Goal: Information Seeking & Learning: Compare options

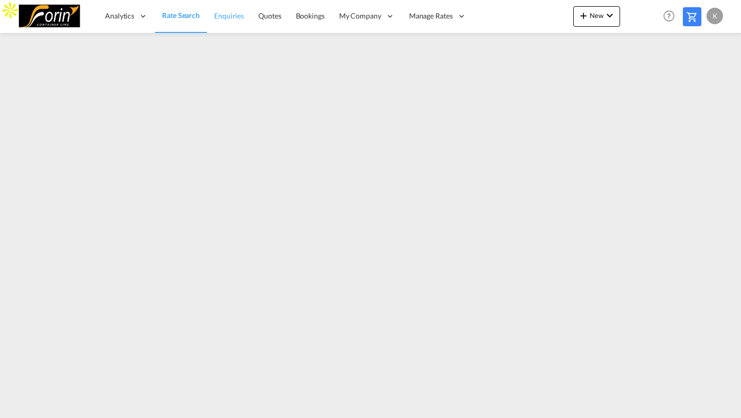
click at [240, 5] on link "Enquiries" at bounding box center [229, 15] width 44 height 33
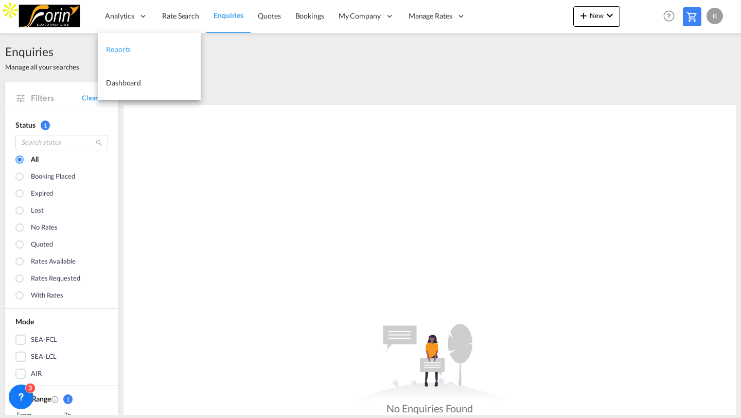
click at [120, 47] on span "Reports" at bounding box center [118, 49] width 25 height 9
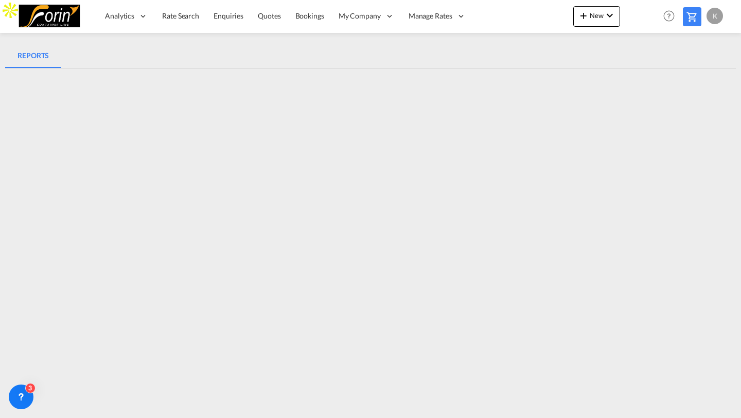
click at [509, 62] on md-tabs-canvas "REPORTS REPORTS" at bounding box center [370, 55] width 731 height 25
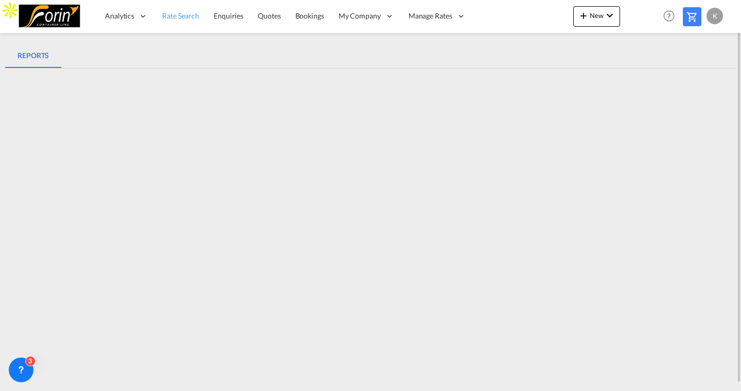
click at [188, 16] on span "Rate Search" at bounding box center [180, 15] width 37 height 9
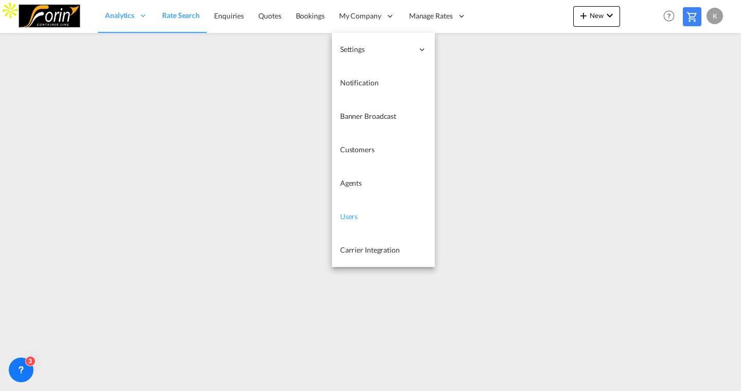
click at [357, 216] on span "Users" at bounding box center [349, 216] width 18 height 9
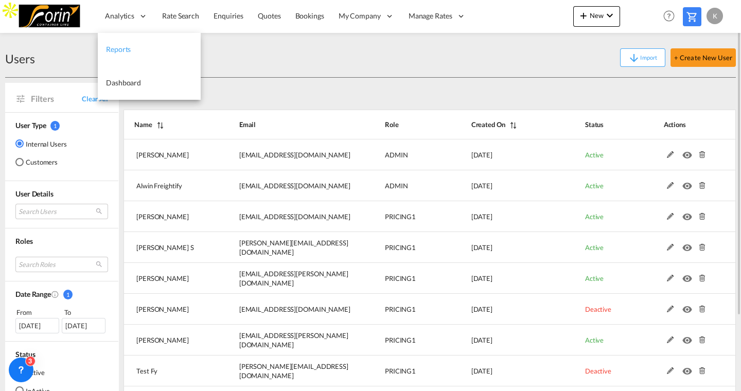
click at [112, 51] on span "Reports" at bounding box center [118, 49] width 25 height 9
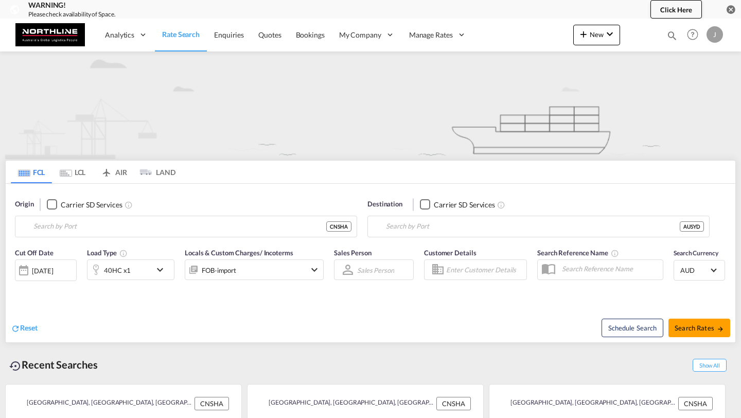
type input "[GEOGRAPHIC_DATA], [GEOGRAPHIC_DATA]"
type input "[GEOGRAPHIC_DATA], AUSYD"
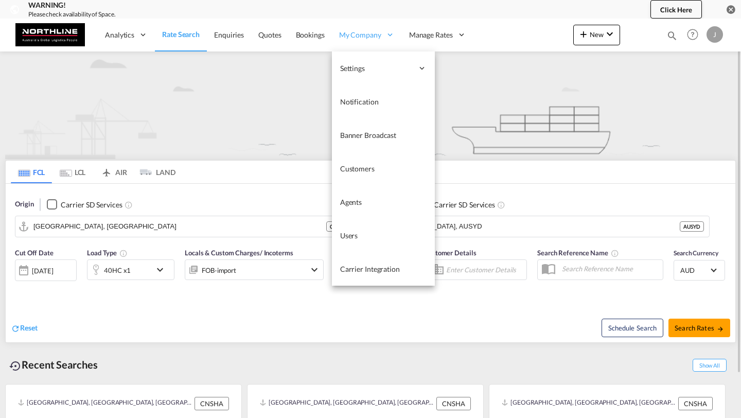
click at [369, 34] on span "My Company" at bounding box center [360, 35] width 42 height 10
click at [364, 231] on link "Users" at bounding box center [383, 235] width 103 height 33
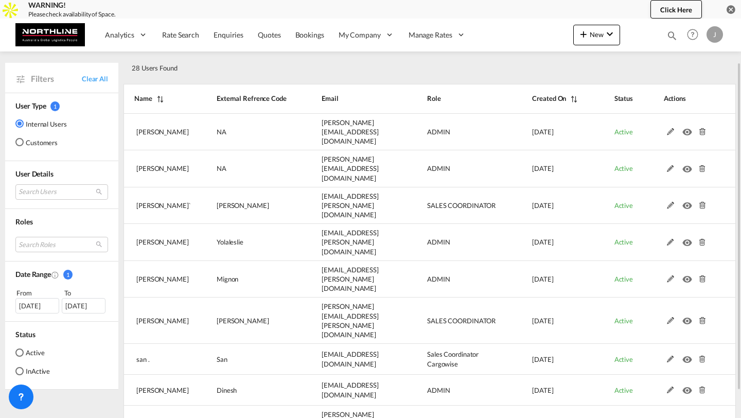
scroll to position [50, 0]
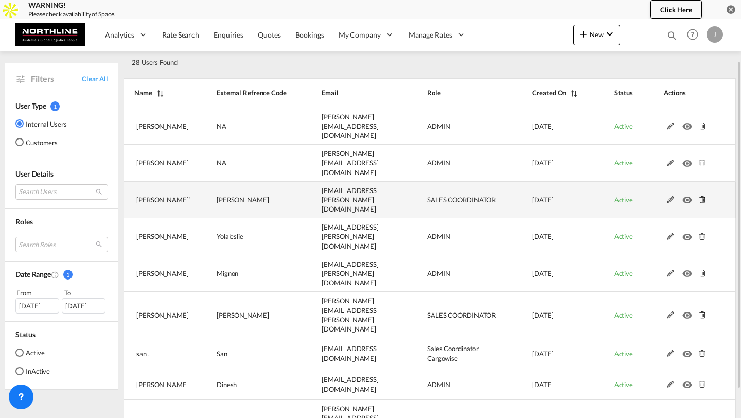
click at [669, 196] on md-icon at bounding box center [670, 199] width 13 height 7
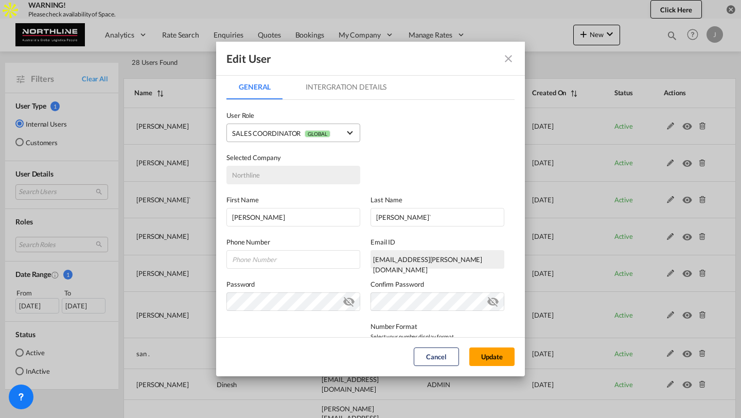
click at [278, 136] on div "SALES COORDINATOR GLOBAL" at bounding box center [281, 133] width 98 height 8
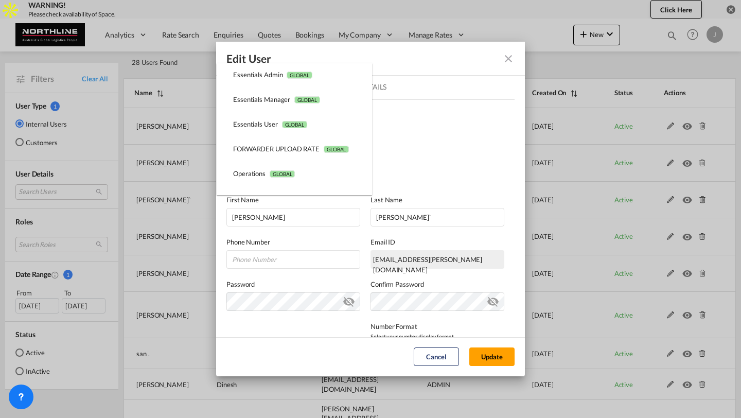
scroll to position [0, 0]
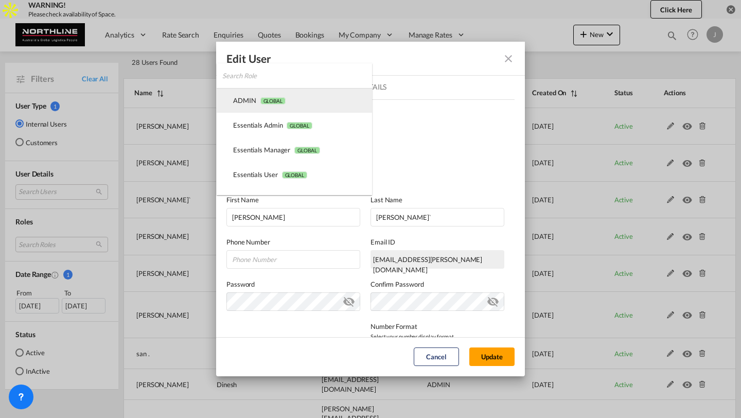
click at [286, 100] on span "GLOBAL" at bounding box center [272, 100] width 25 height 7
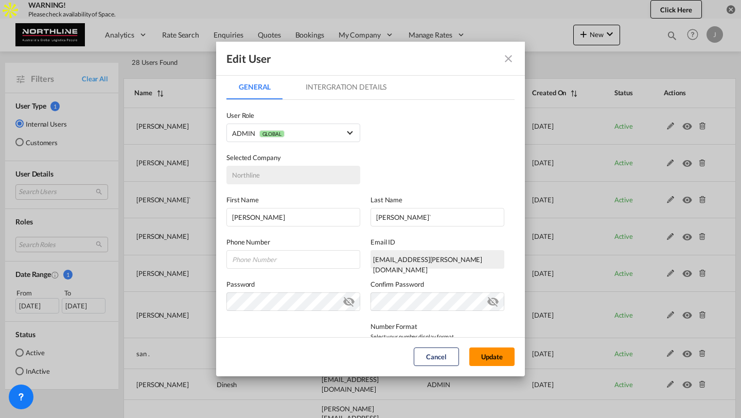
click at [485, 357] on button "Update" at bounding box center [491, 356] width 45 height 19
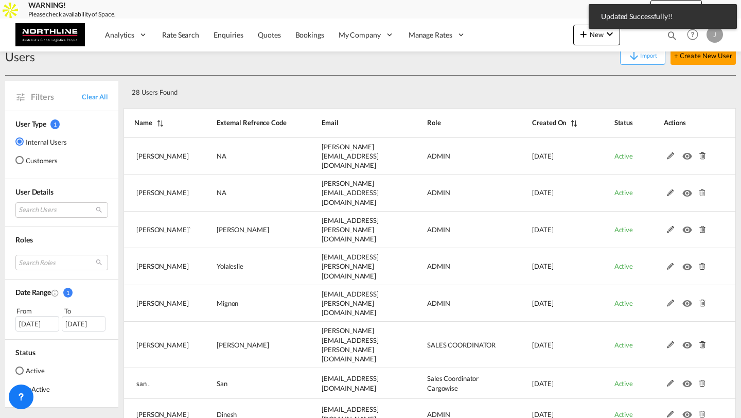
scroll to position [50, 0]
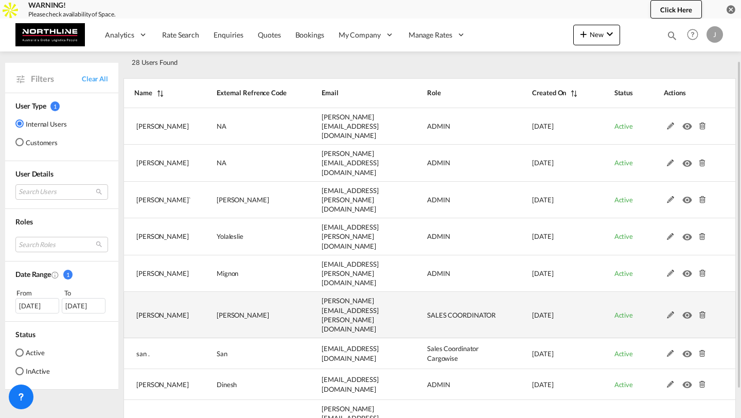
click at [668, 311] on md-icon at bounding box center [670, 314] width 13 height 7
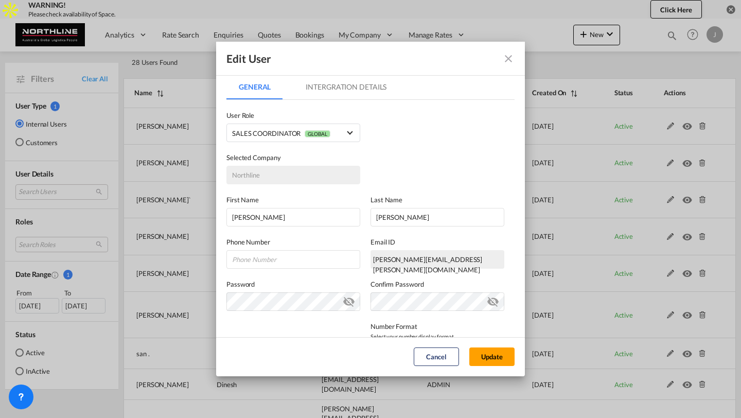
click at [316, 120] on label "User Role" at bounding box center [293, 115] width 134 height 10
click at [315, 126] on md-select-value "SALES COORDINATOR GLOBAL" at bounding box center [293, 132] width 123 height 13
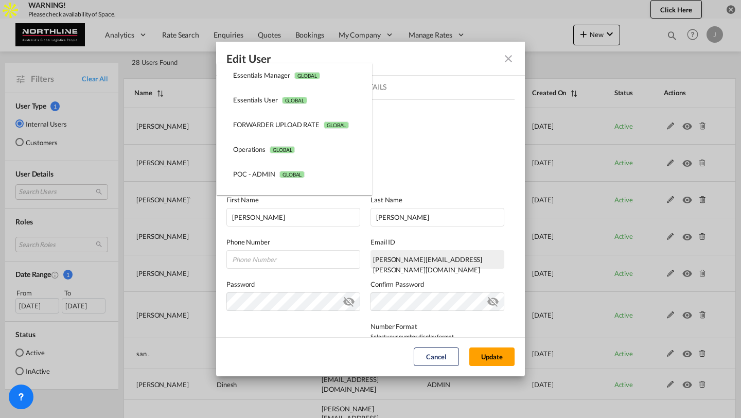
scroll to position [0, 0]
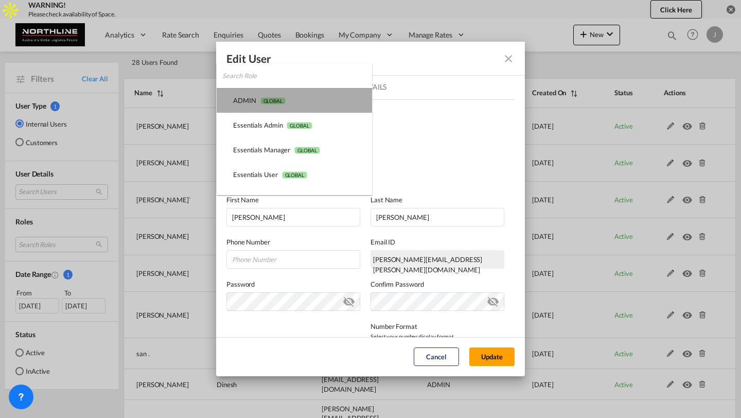
click at [288, 94] on md-option "ADMIN GLOBAL" at bounding box center [294, 100] width 155 height 25
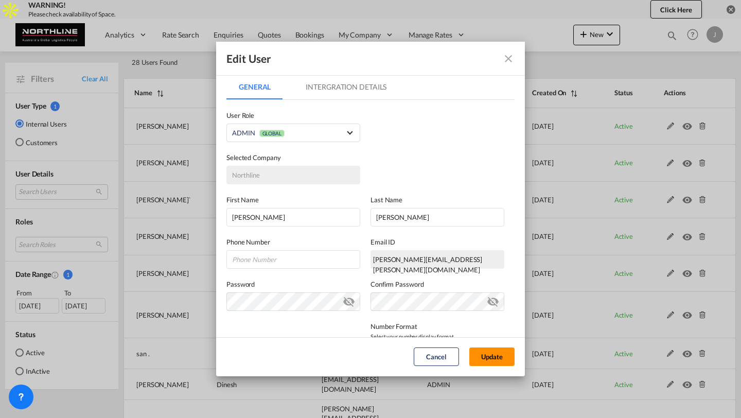
click at [490, 357] on button "Update" at bounding box center [491, 356] width 45 height 19
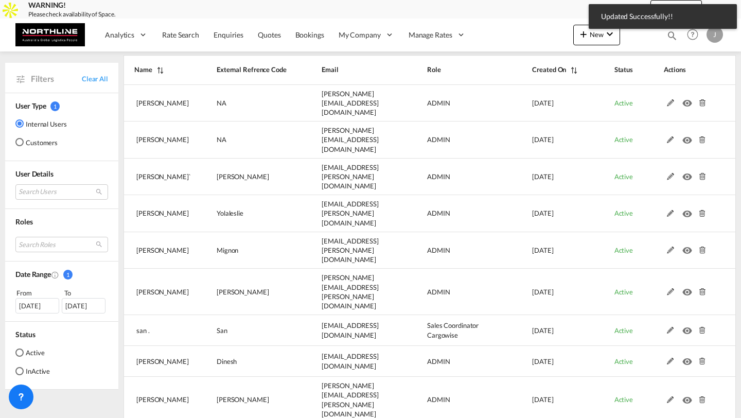
scroll to position [80, 0]
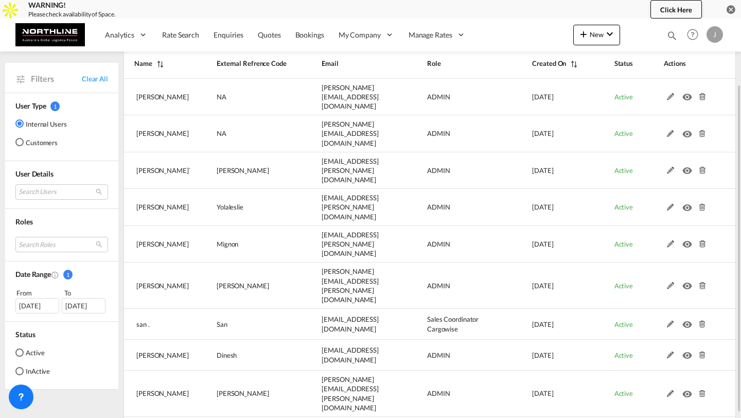
select select "50"
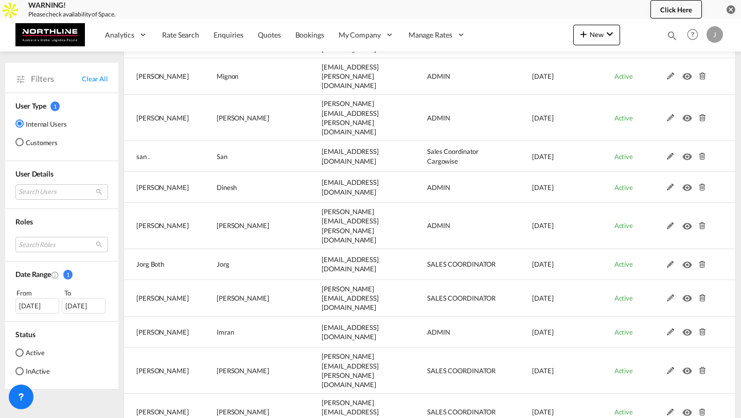
scroll to position [245, 0]
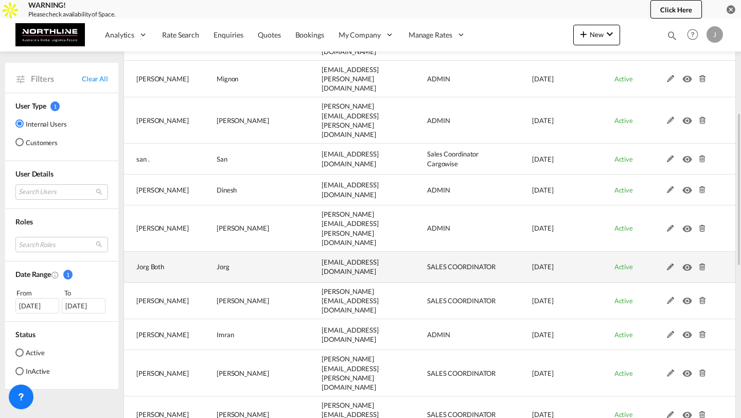
click at [668, 264] on md-icon at bounding box center [670, 267] width 13 height 7
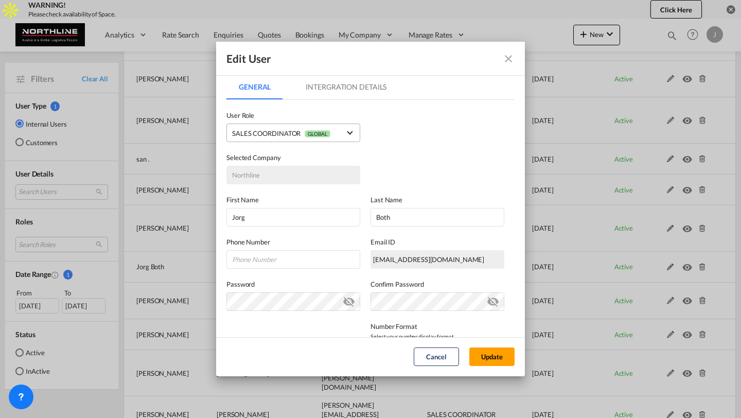
click at [323, 140] on md-select "SALES COORDINATOR GLOBAL ADMIN GLOBAL Essentials Admin GLOBAL Essentials Manage…" at bounding box center [293, 133] width 134 height 19
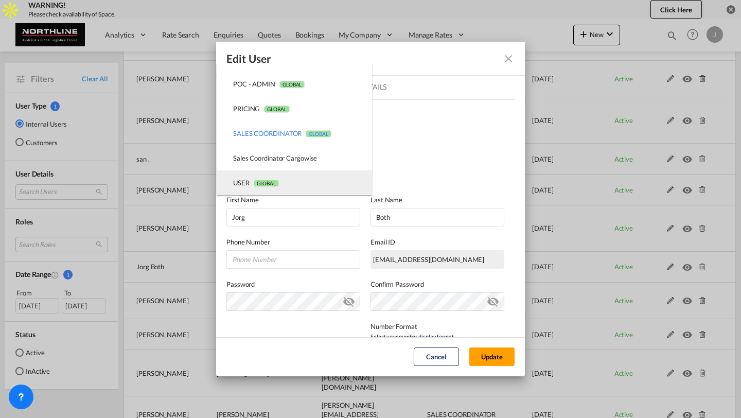
scroll to position [0, 0]
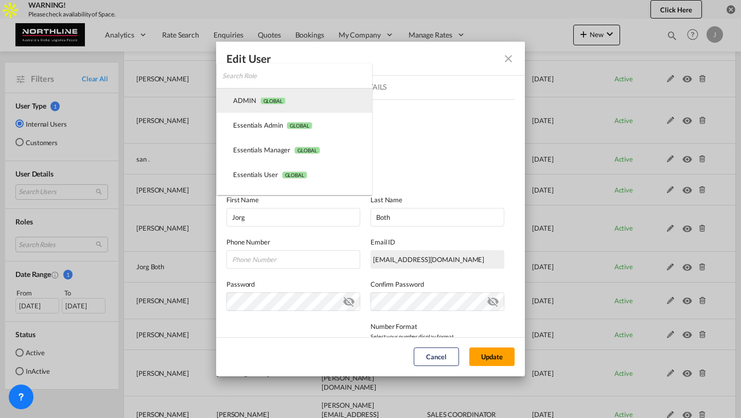
click at [288, 99] on md-option "ADMIN GLOBAL" at bounding box center [294, 100] width 155 height 25
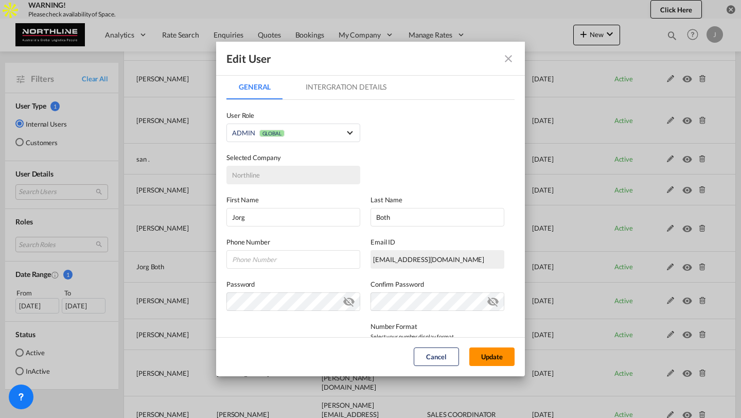
click at [482, 357] on button "Update" at bounding box center [491, 356] width 45 height 19
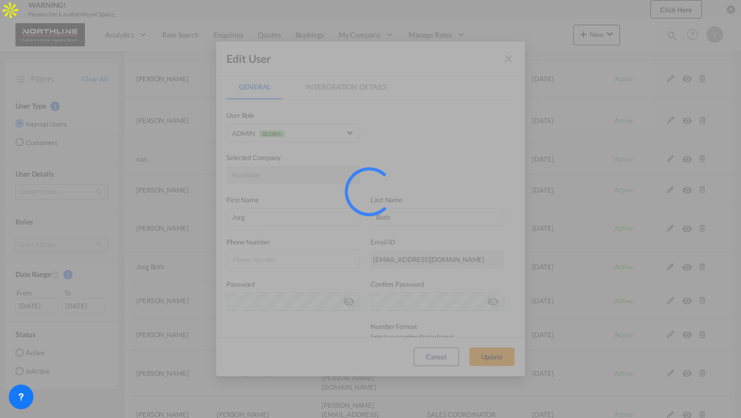
select select "50"
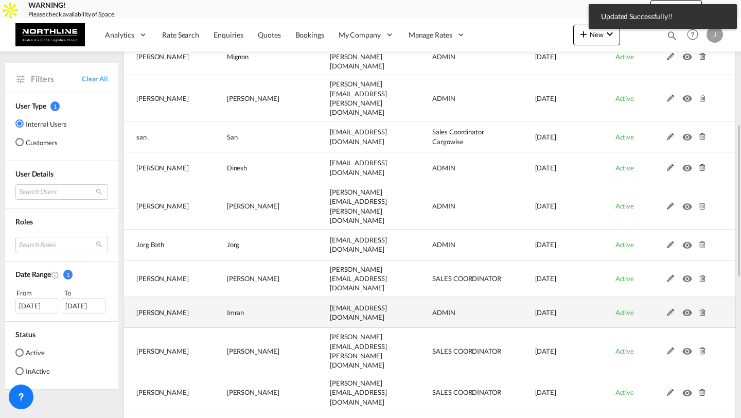
scroll to position [270, 0]
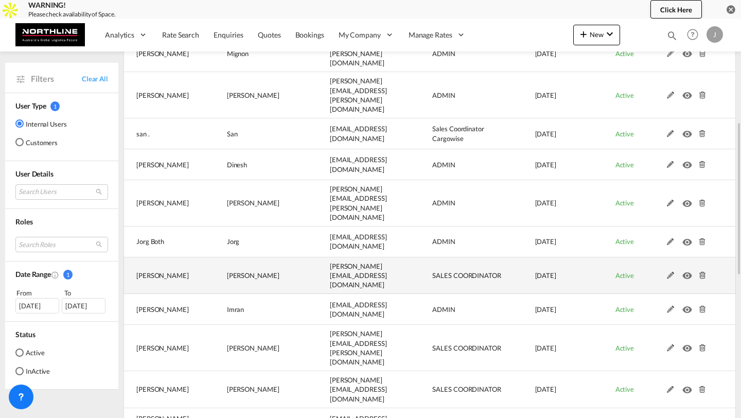
click at [669, 272] on md-icon at bounding box center [670, 275] width 13 height 7
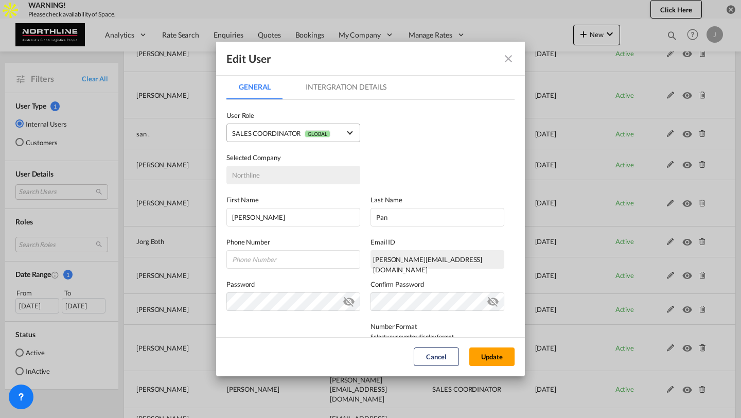
click at [297, 130] on div "SALES COORDINATOR GLOBAL" at bounding box center [281, 133] width 98 height 8
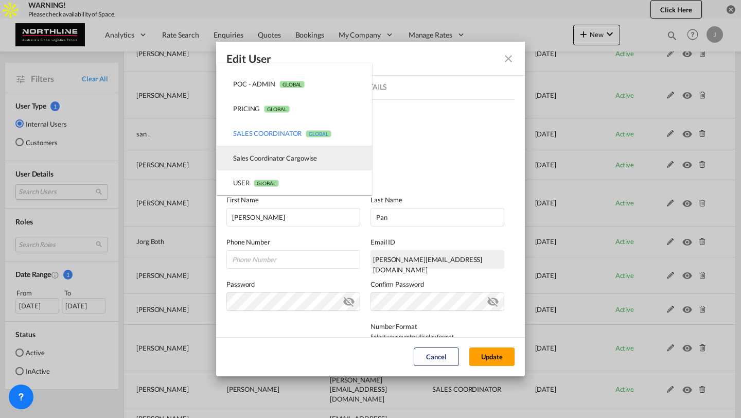
scroll to position [0, 0]
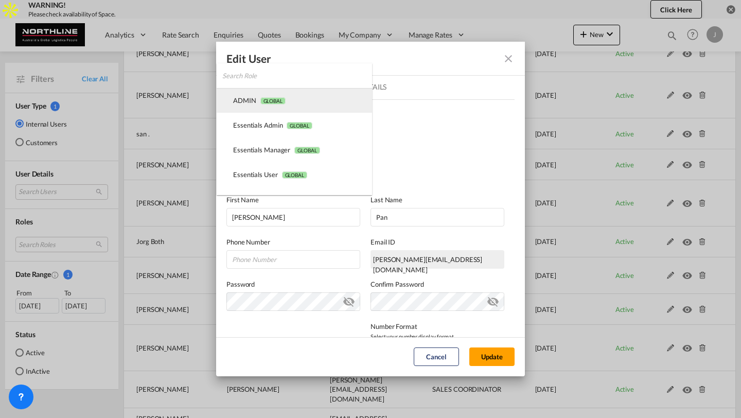
click at [272, 98] on span "GLOBAL" at bounding box center [272, 100] width 25 height 7
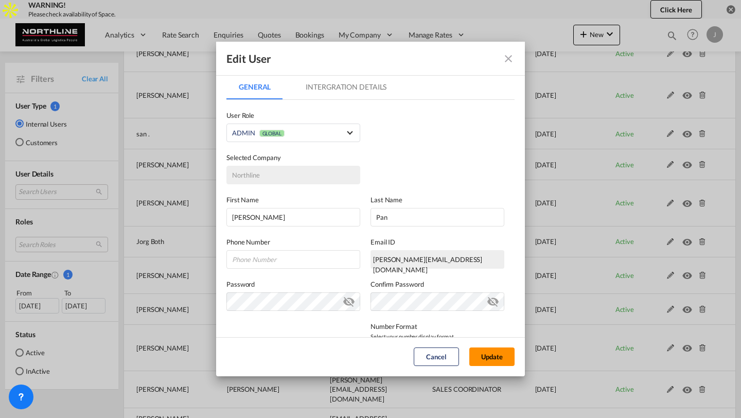
click at [485, 357] on button "Update" at bounding box center [491, 356] width 45 height 19
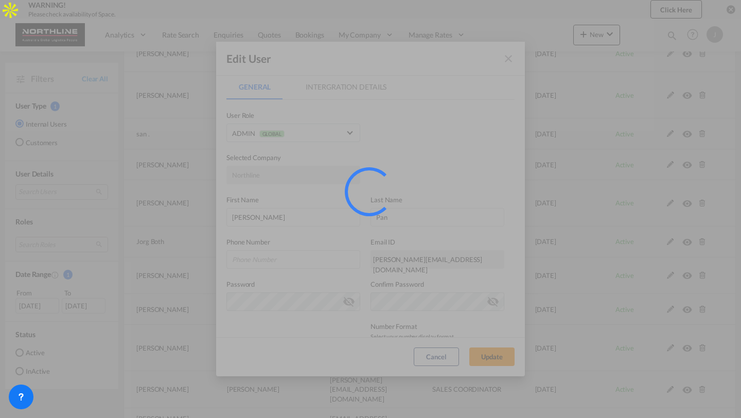
select select "50"
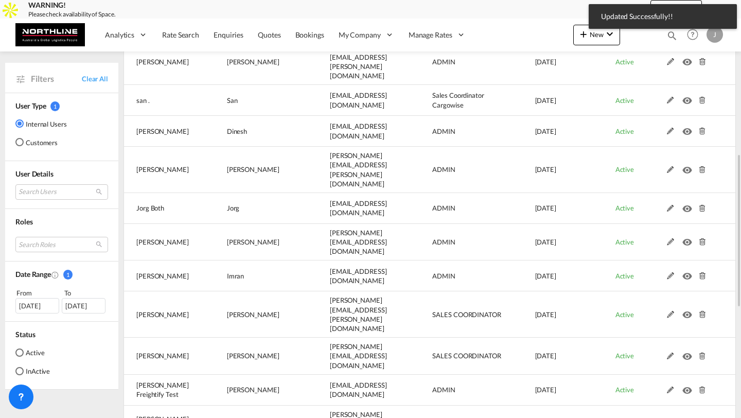
scroll to position [321, 0]
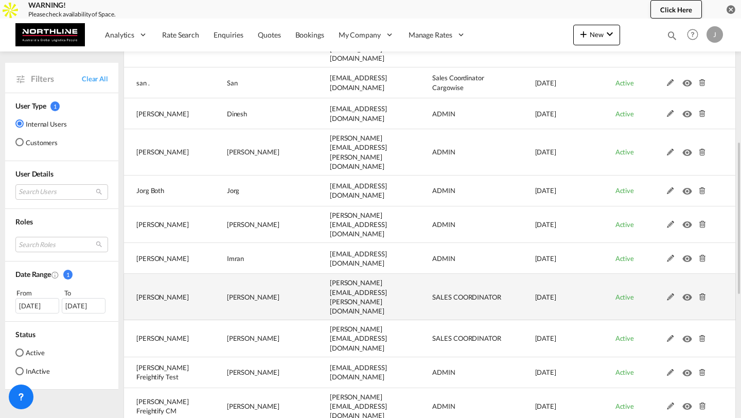
click at [672, 293] on md-icon at bounding box center [670, 296] width 13 height 7
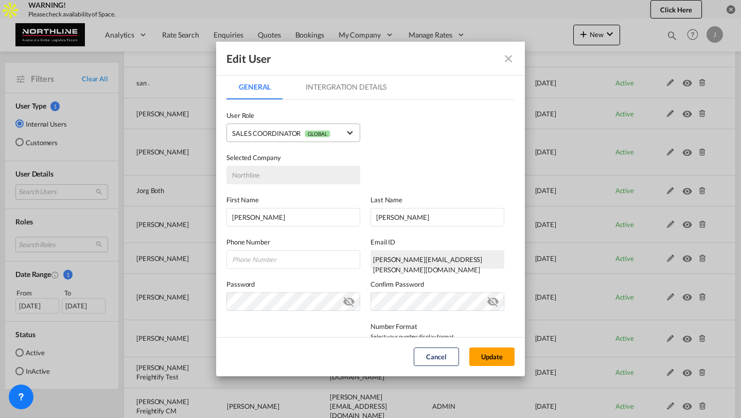
click at [312, 135] on span "GLOBAL" at bounding box center [317, 133] width 25 height 7
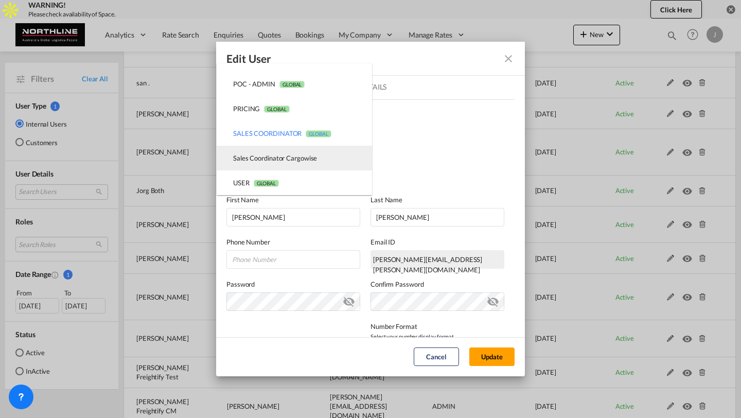
scroll to position [0, 0]
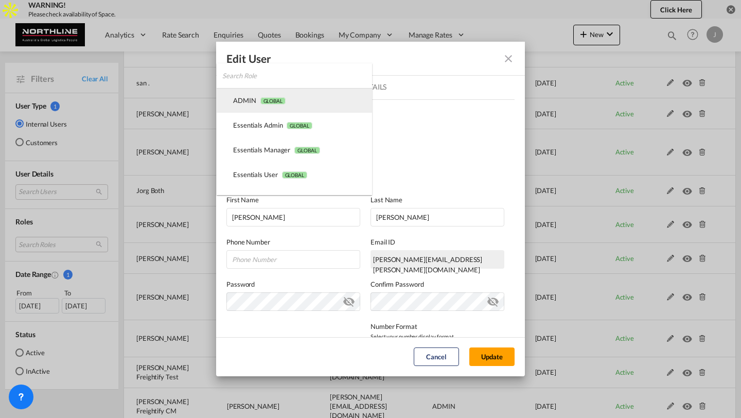
click at [288, 109] on md-option "ADMIN GLOBAL" at bounding box center [294, 100] width 155 height 25
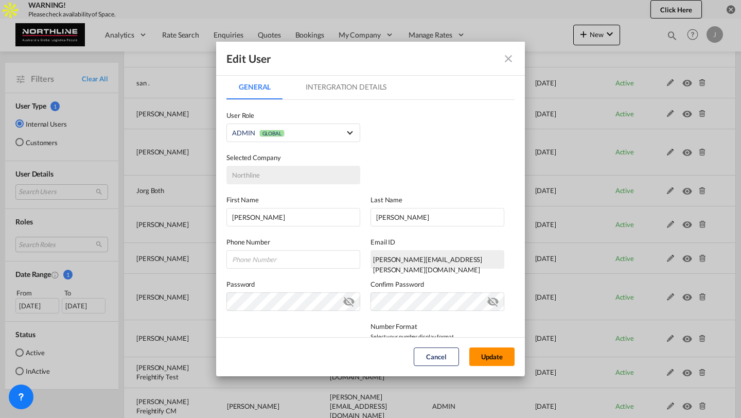
click at [502, 363] on button "Update" at bounding box center [491, 356] width 45 height 19
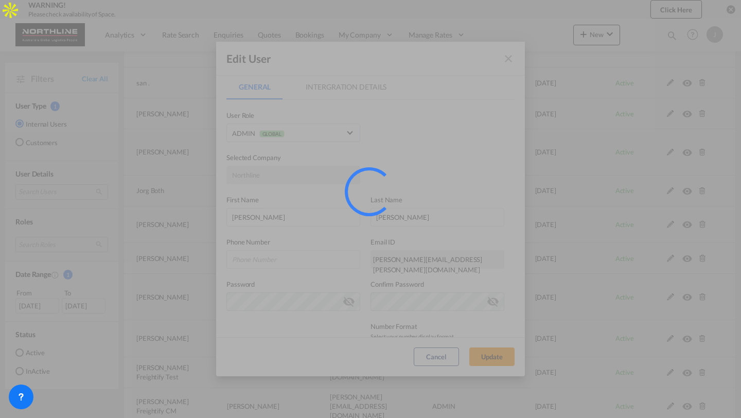
select select "50"
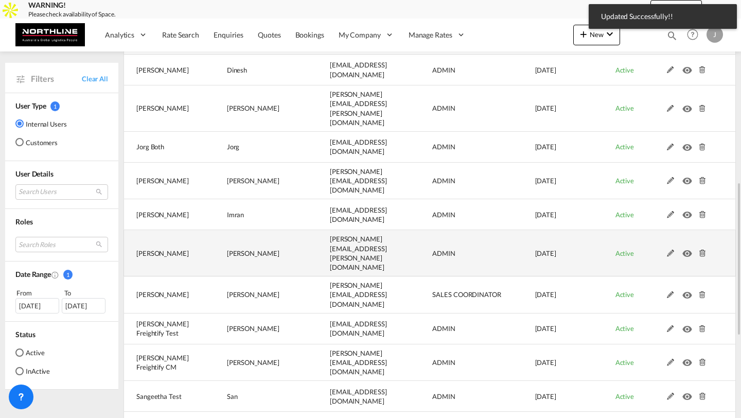
scroll to position [389, 0]
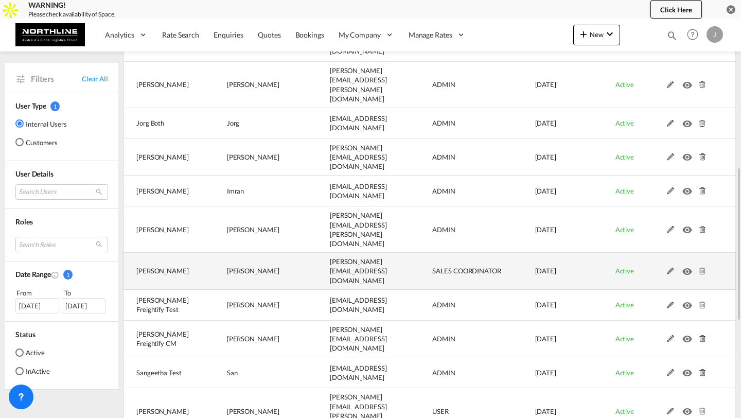
click at [667, 268] on md-icon at bounding box center [670, 271] width 13 height 7
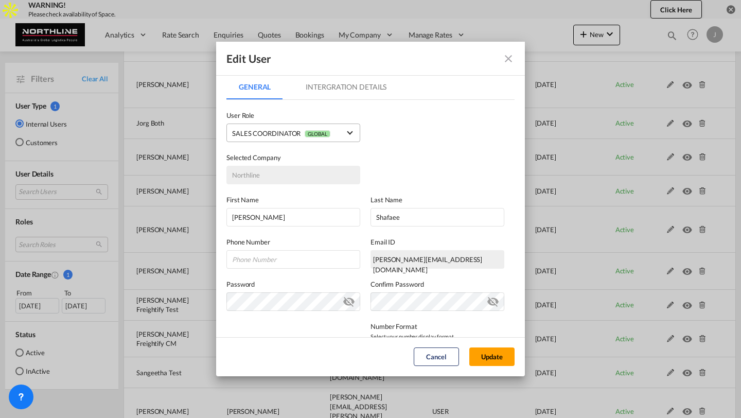
click at [319, 129] on div "SALES COORDINATOR GLOBAL" at bounding box center [281, 133] width 98 height 8
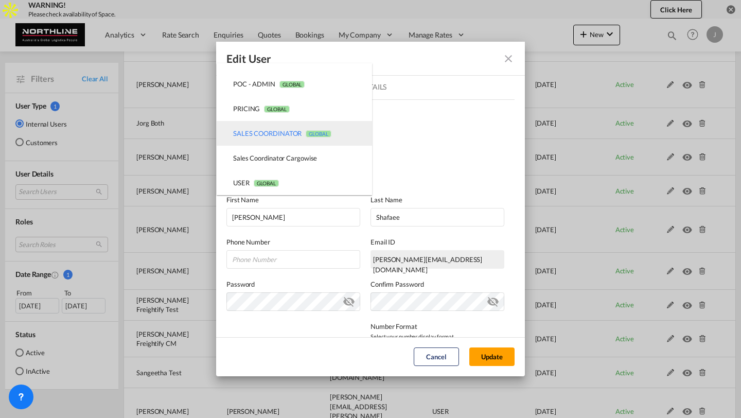
scroll to position [0, 0]
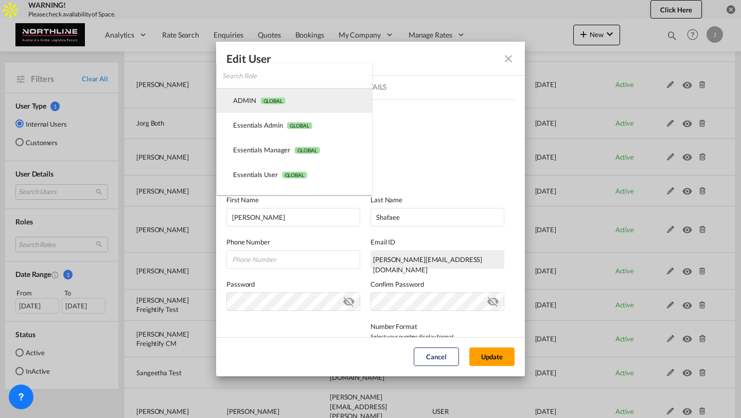
click at [272, 98] on span "GLOBAL" at bounding box center [272, 100] width 25 height 7
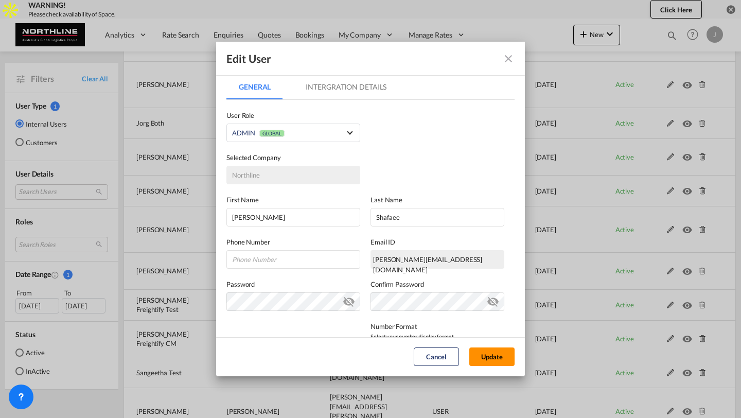
click at [484, 352] on button "Update" at bounding box center [491, 356] width 45 height 19
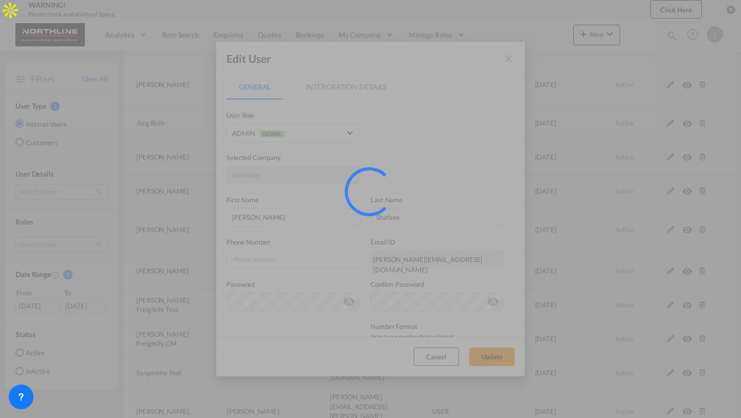
select select "50"
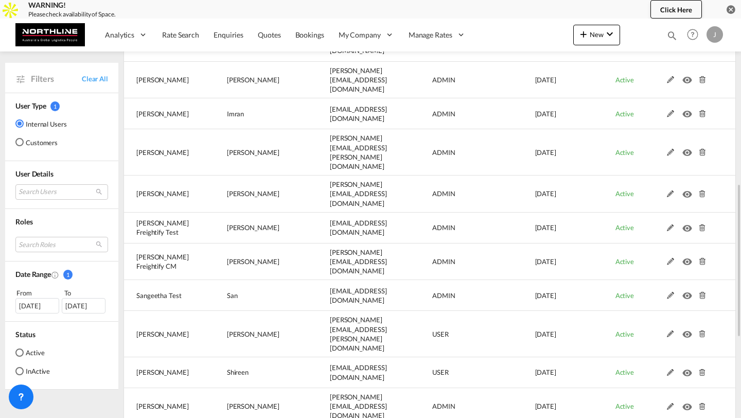
scroll to position [484, 0]
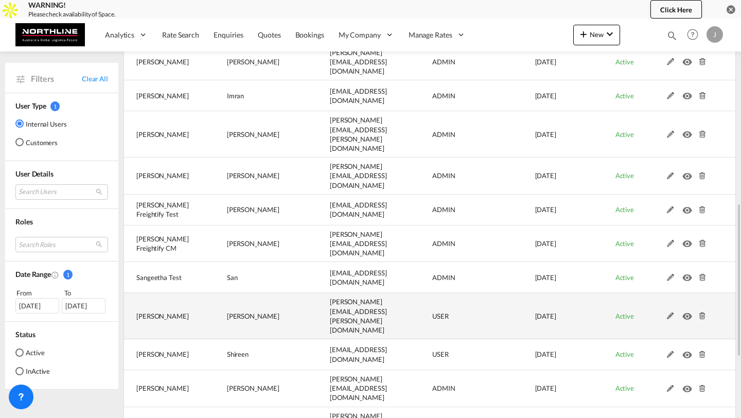
click at [670, 312] on md-icon at bounding box center [670, 315] width 13 height 7
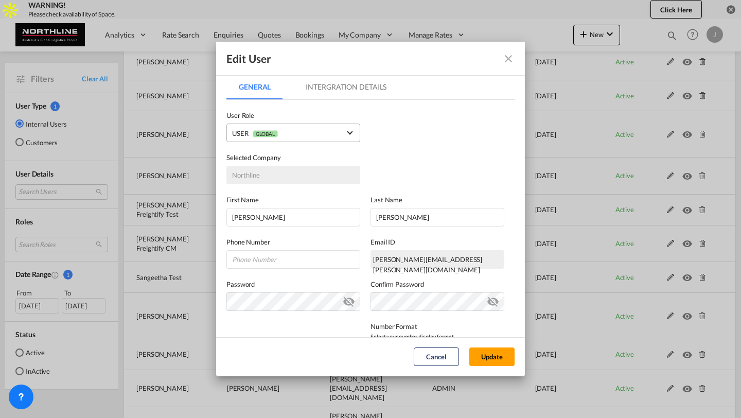
click at [343, 137] on md-select-value "USER GLOBAL" at bounding box center [293, 132] width 123 height 13
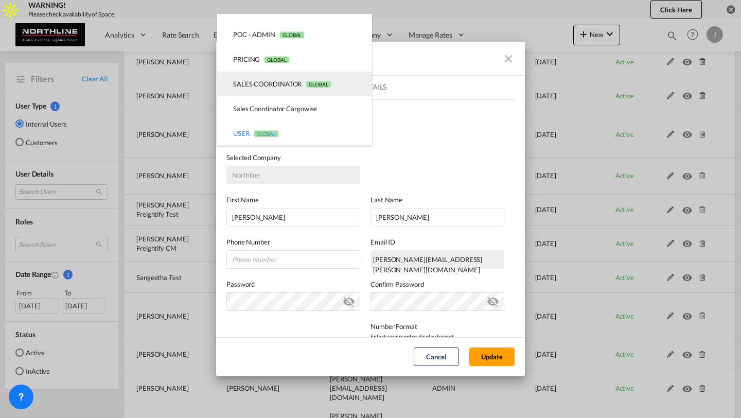
scroll to position [0, 0]
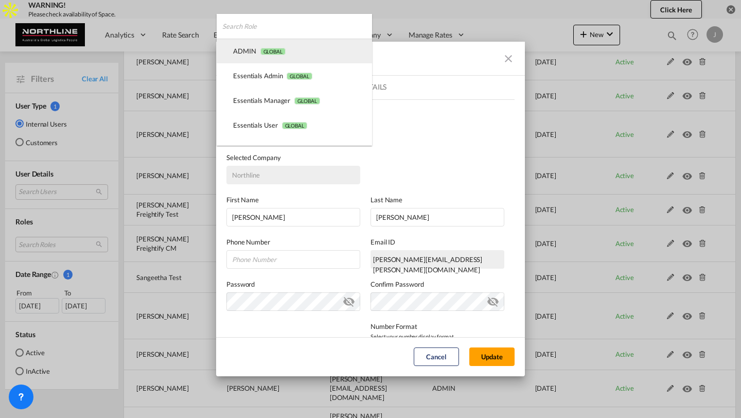
click at [293, 51] on md-option "ADMIN GLOBAL" at bounding box center [294, 51] width 155 height 25
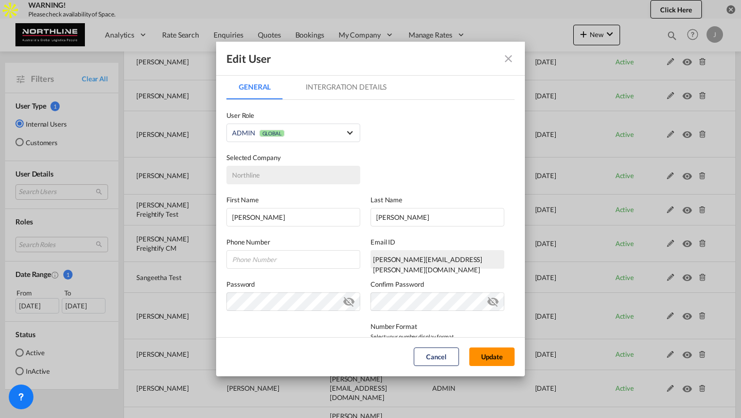
click at [490, 358] on button "Update" at bounding box center [491, 356] width 45 height 19
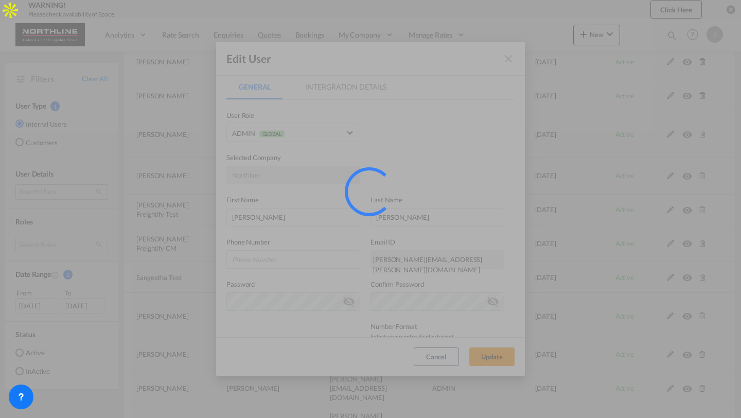
select select "50"
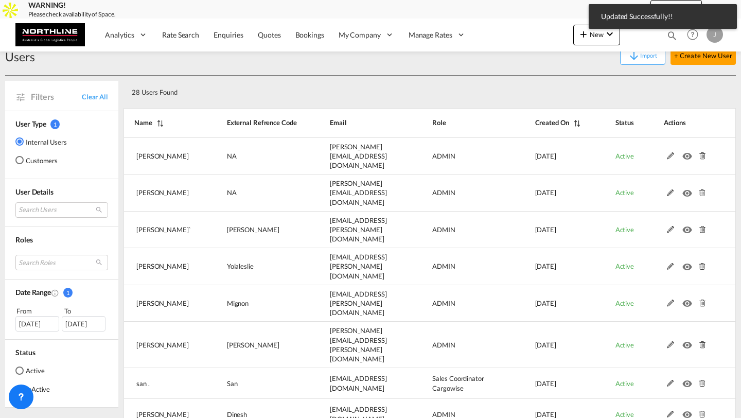
scroll to position [484, 0]
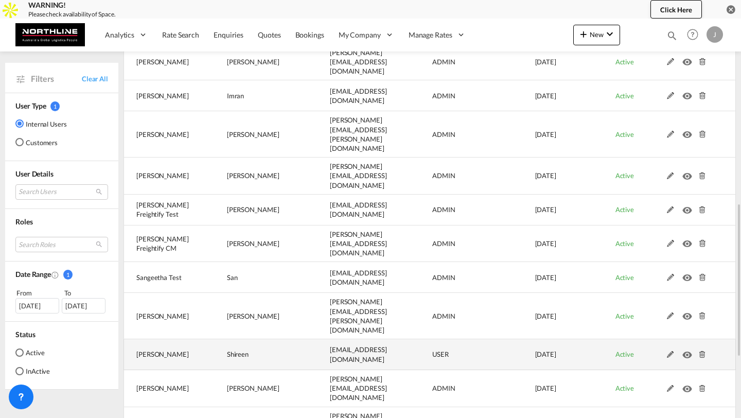
click at [672, 351] on md-icon at bounding box center [670, 354] width 13 height 7
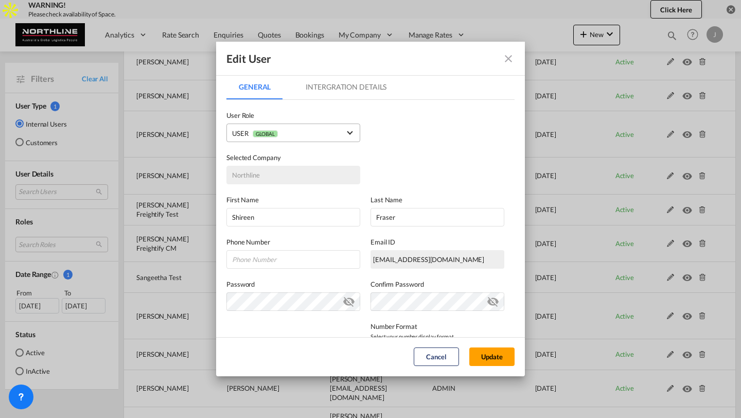
click at [309, 133] on span "USER GLOBAL" at bounding box center [286, 133] width 108 height 11
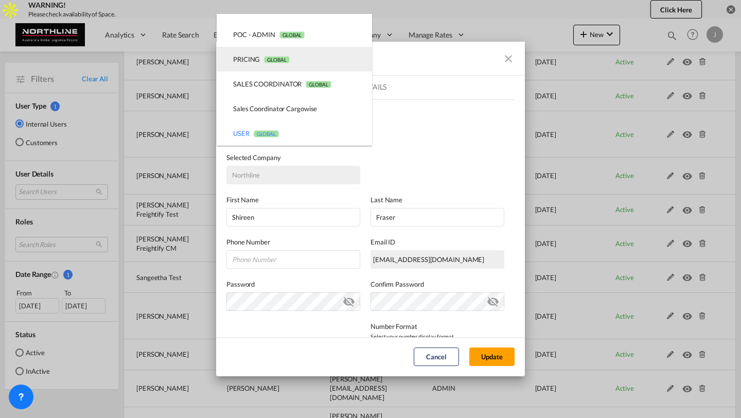
scroll to position [0, 0]
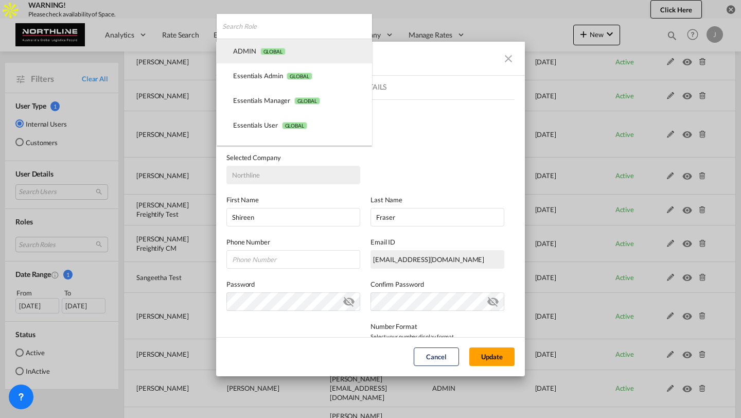
click at [288, 54] on md-option "ADMIN GLOBAL" at bounding box center [294, 51] width 155 height 25
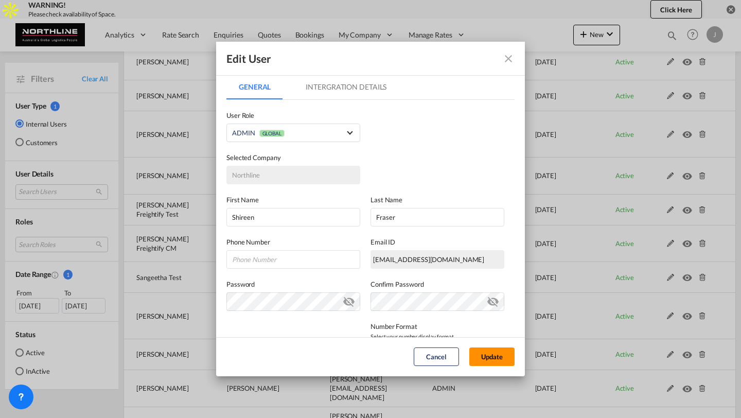
click at [490, 357] on button "Update" at bounding box center [491, 356] width 45 height 19
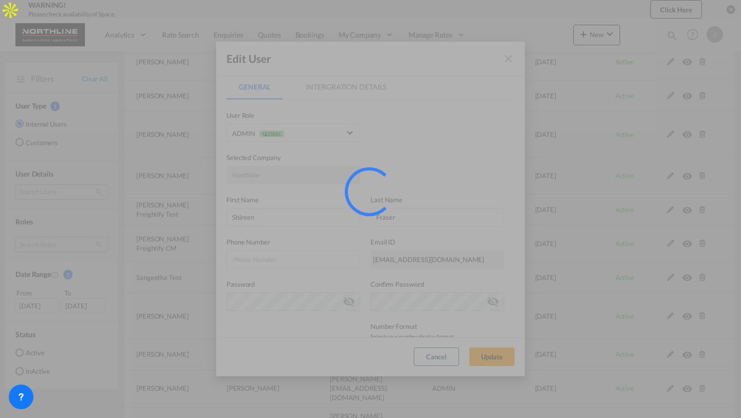
select select "50"
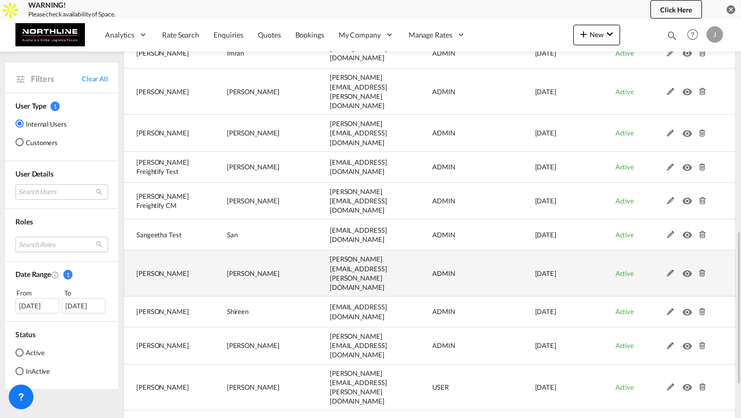
scroll to position [537, 0]
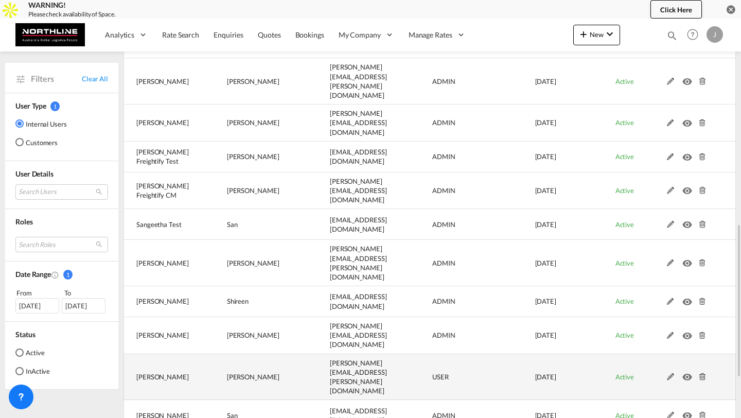
click at [673, 373] on md-icon at bounding box center [670, 376] width 13 height 7
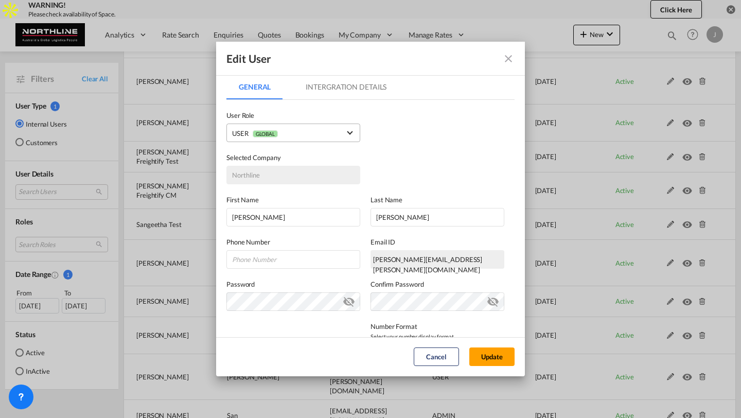
click at [301, 138] on span "USER GLOBAL" at bounding box center [286, 133] width 108 height 11
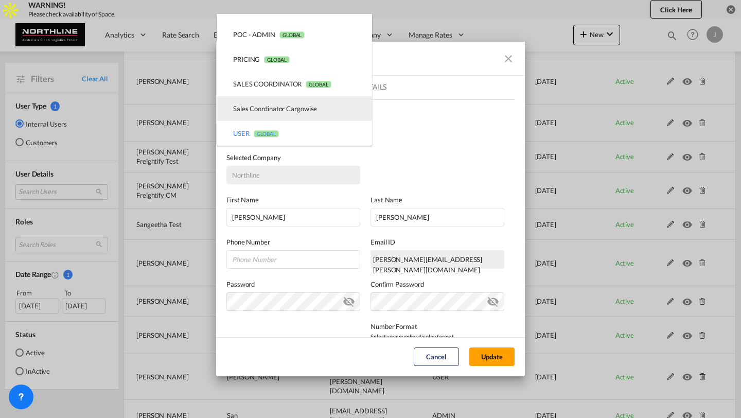
scroll to position [0, 0]
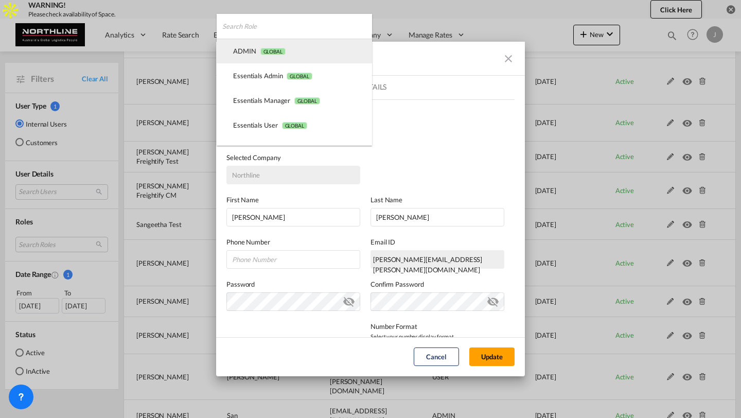
click at [264, 45] on md-option "ADMIN GLOBAL" at bounding box center [294, 51] width 155 height 25
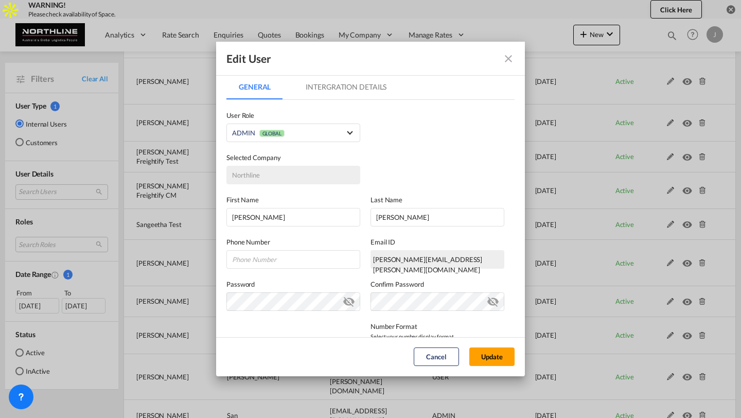
click at [493, 370] on md-dialog-actions "Cancel Update" at bounding box center [370, 356] width 309 height 39
click at [492, 359] on button "Update" at bounding box center [491, 356] width 45 height 19
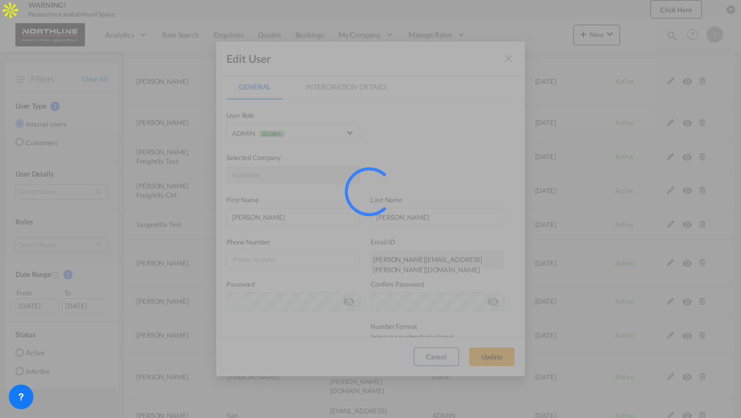
select select "50"
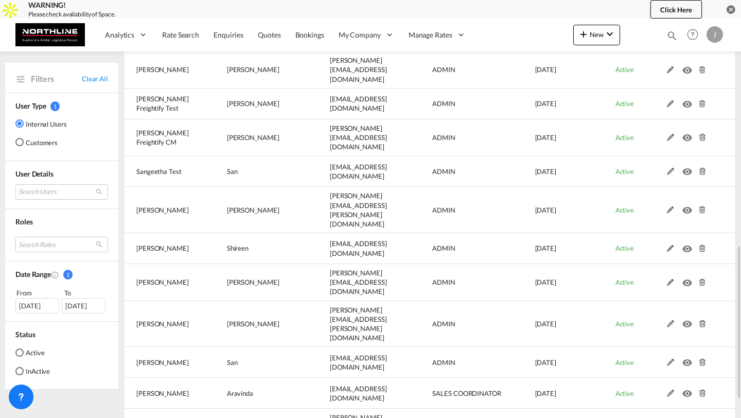
scroll to position [591, 0]
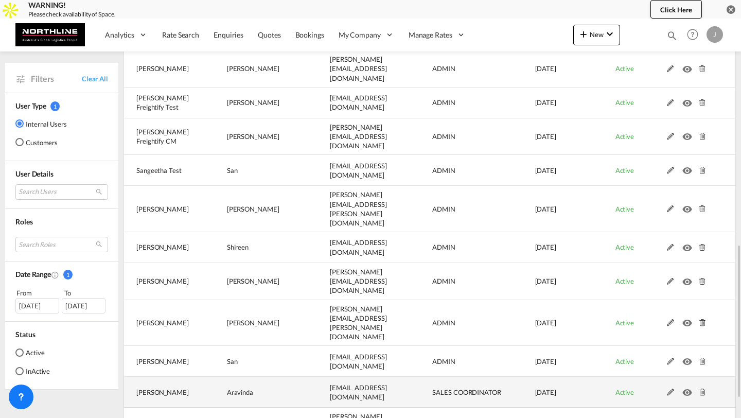
click at [670, 389] on md-icon at bounding box center [670, 392] width 13 height 7
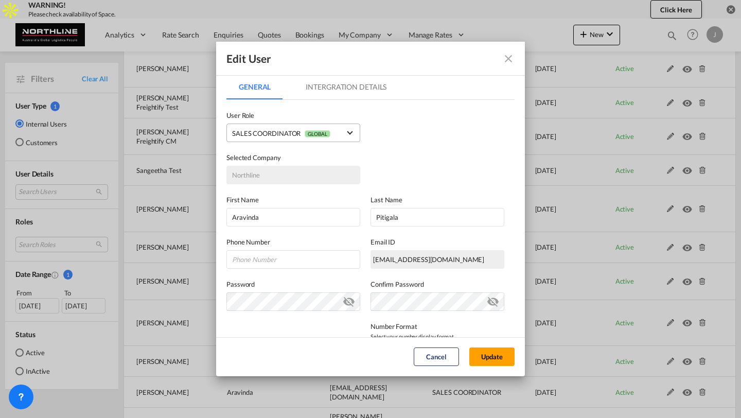
click at [312, 140] on md-select-value "SALES COORDINATOR GLOBAL" at bounding box center [293, 132] width 123 height 13
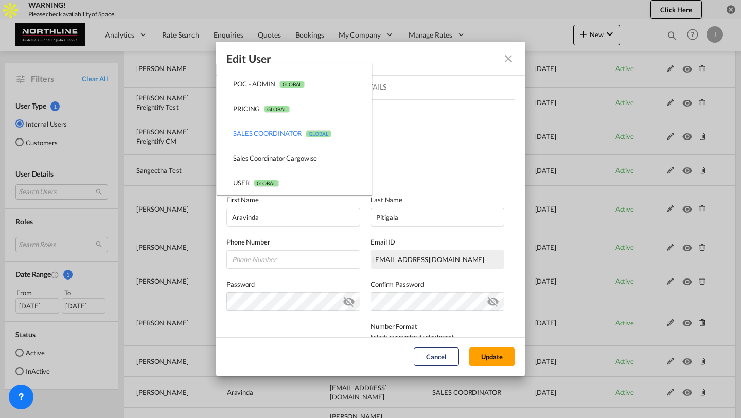
scroll to position [0, 0]
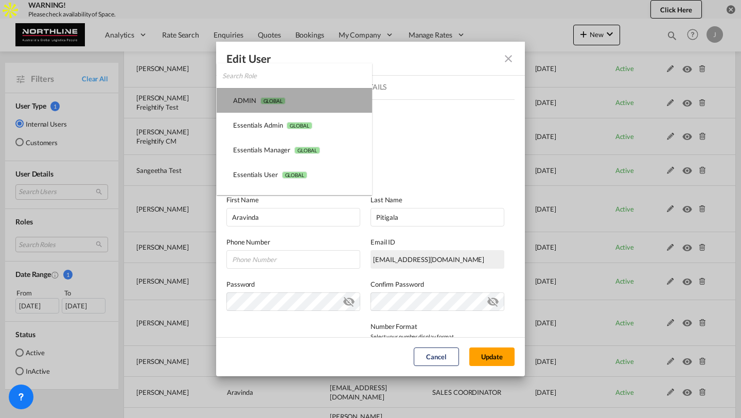
click at [289, 101] on md-option "ADMIN GLOBAL" at bounding box center [294, 100] width 155 height 25
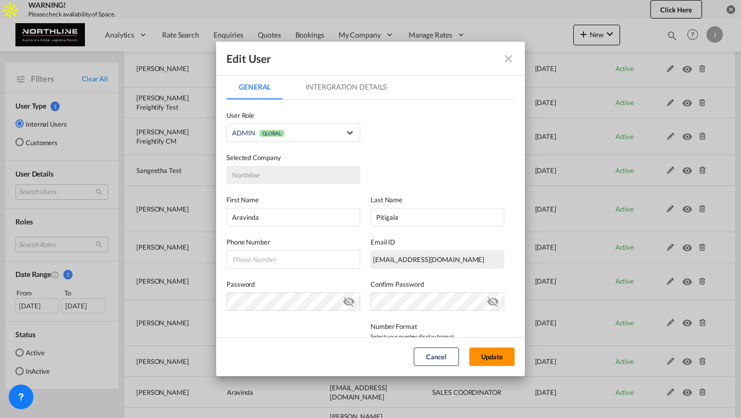
click at [486, 358] on button "Update" at bounding box center [491, 356] width 45 height 19
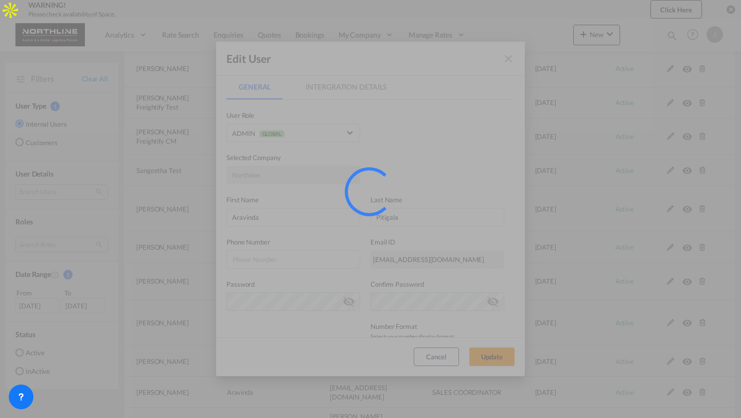
select select "50"
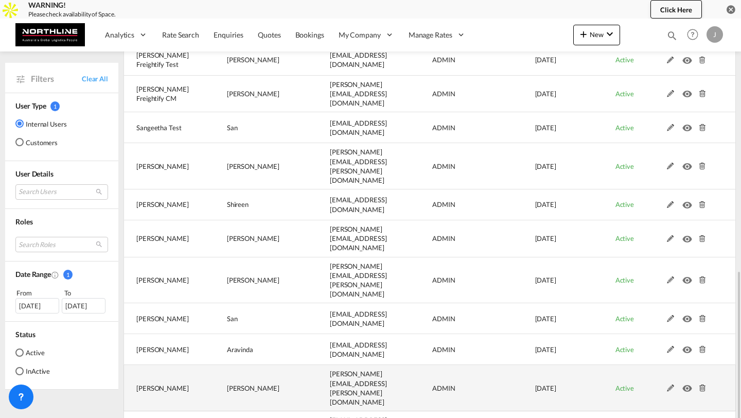
scroll to position [641, 0]
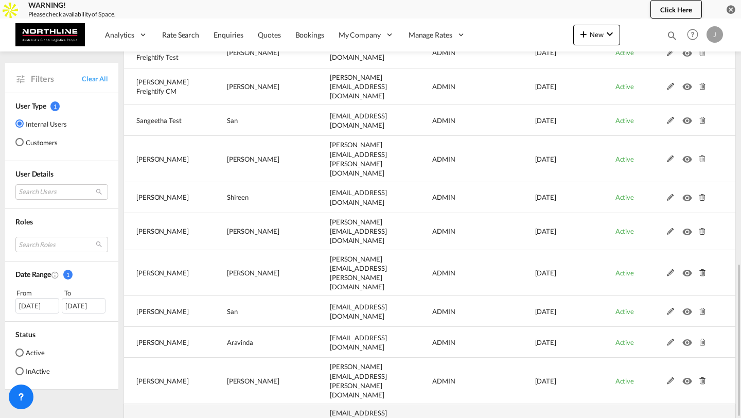
click at [671, 417] on md-icon at bounding box center [670, 422] width 13 height 7
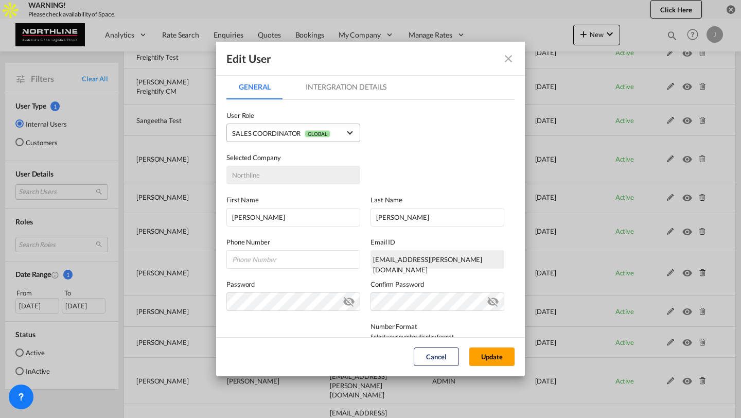
click at [302, 132] on div "SALES COORDINATOR GLOBAL" at bounding box center [281, 133] width 98 height 8
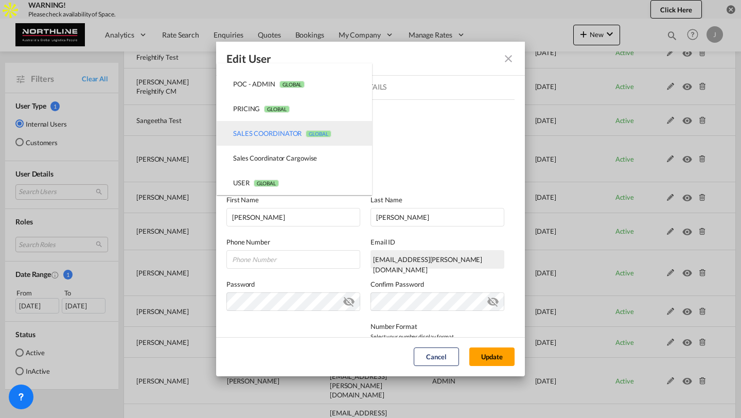
click at [302, 133] on div "SALES COORDINATOR GLOBAL" at bounding box center [282, 133] width 98 height 9
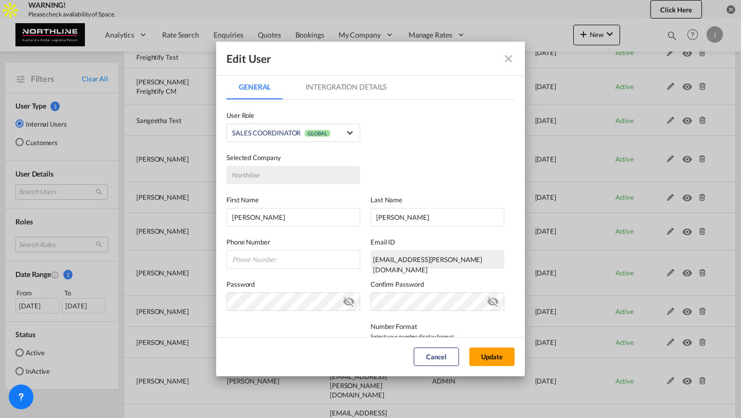
click at [302, 133] on div "SALES COORDINATOR GLOBAL" at bounding box center [281, 133] width 98 height 8
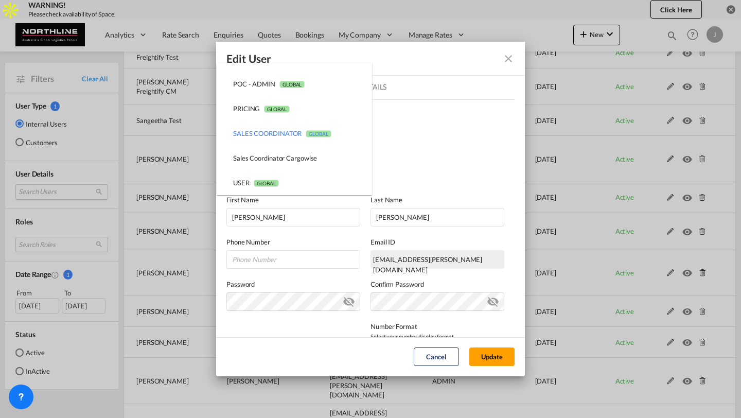
scroll to position [0, 0]
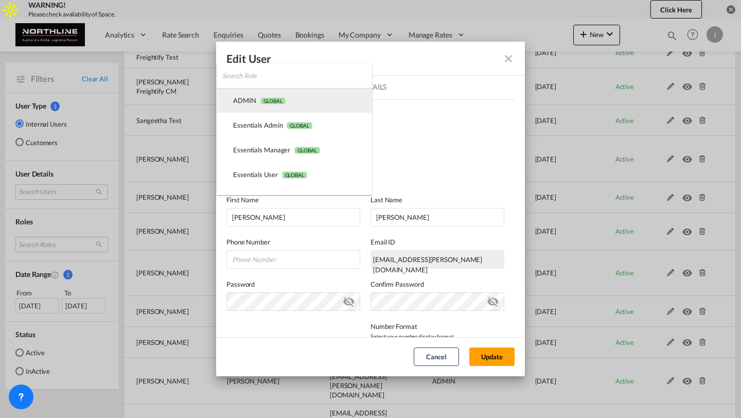
click at [291, 94] on md-option "ADMIN GLOBAL" at bounding box center [294, 100] width 155 height 25
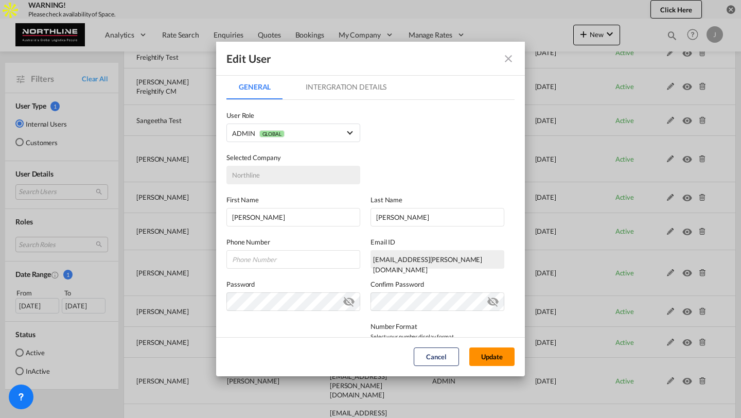
click at [482, 355] on button "Update" at bounding box center [491, 356] width 45 height 19
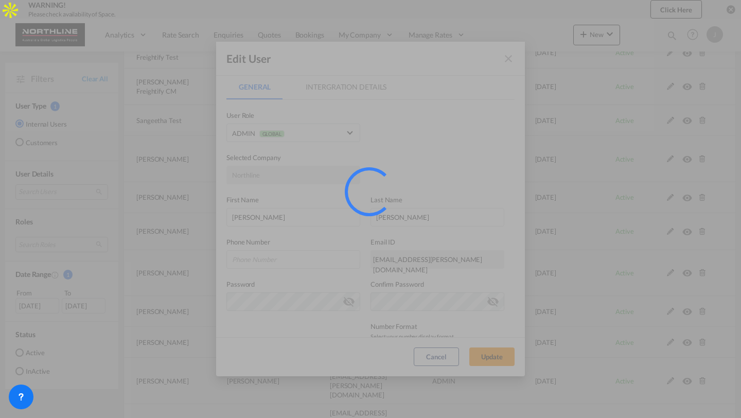
select select "50"
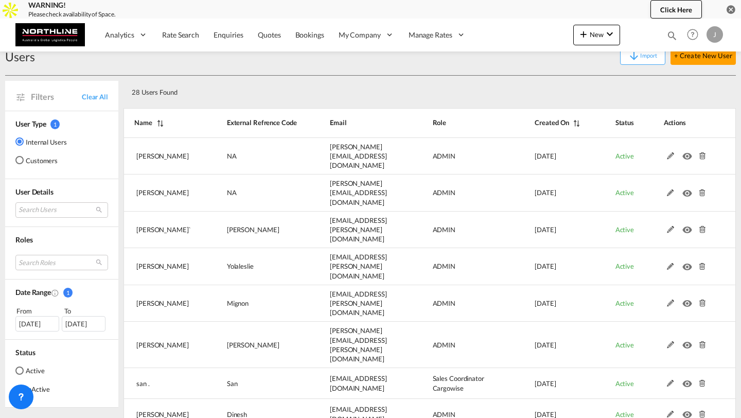
scroll to position [641, 0]
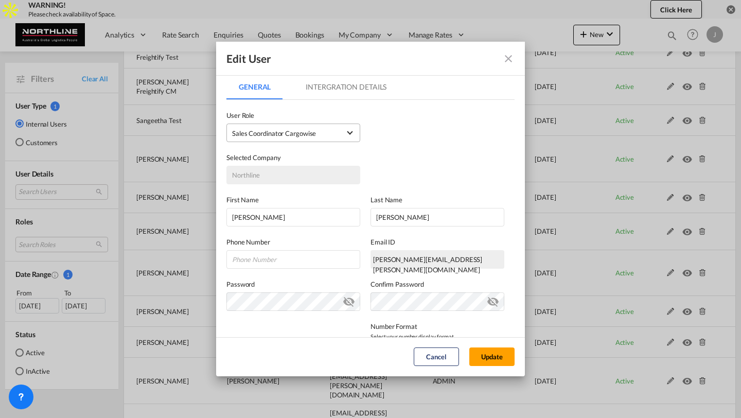
click at [271, 139] on md-select-value "Sales Coordinator Cargowise USER_DEFINED" at bounding box center [293, 132] width 123 height 13
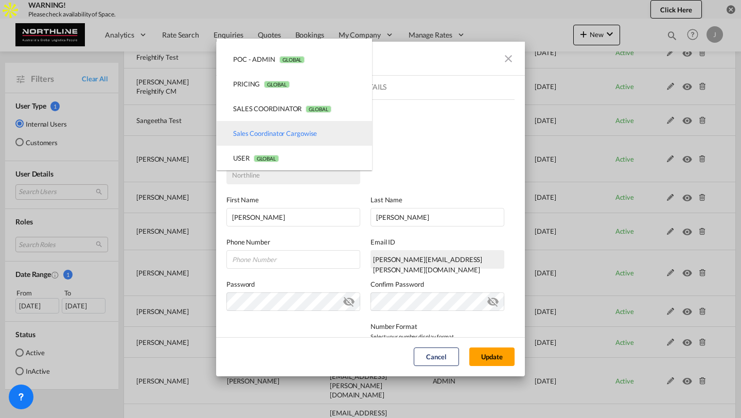
scroll to position [0, 0]
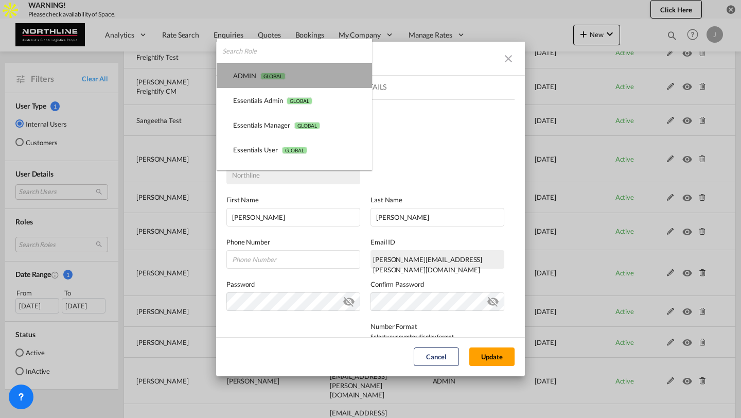
click at [273, 76] on span "GLOBAL" at bounding box center [272, 76] width 25 height 7
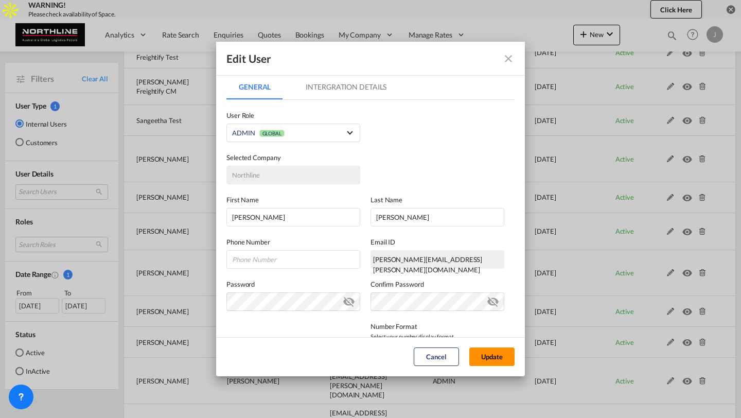
click at [493, 356] on button "Update" at bounding box center [491, 356] width 45 height 19
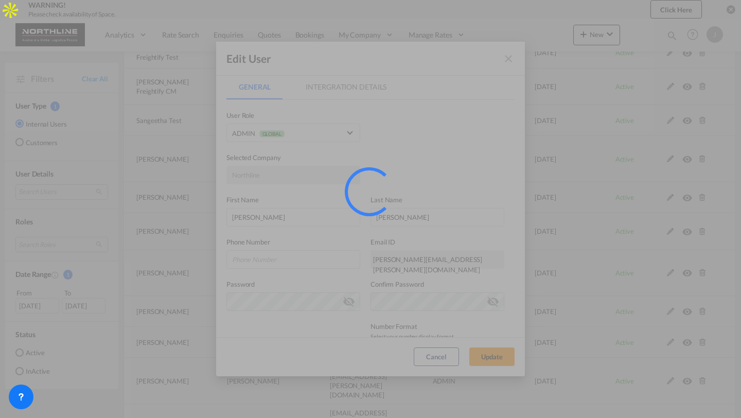
select select "50"
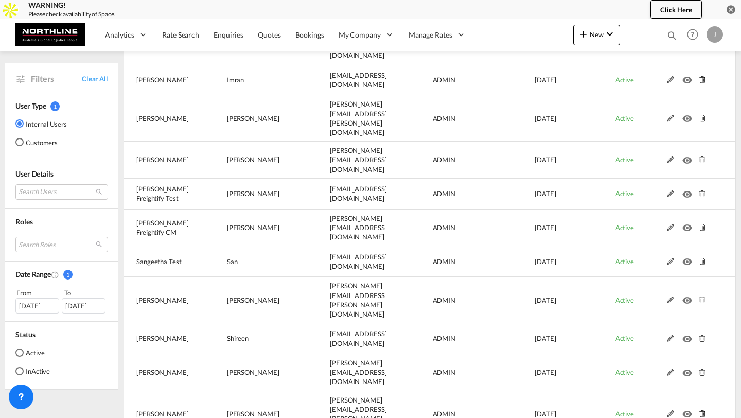
scroll to position [641, 0]
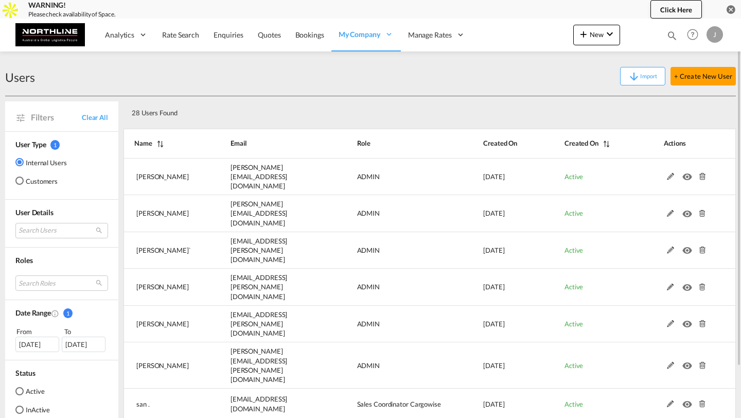
scroll to position [85, 0]
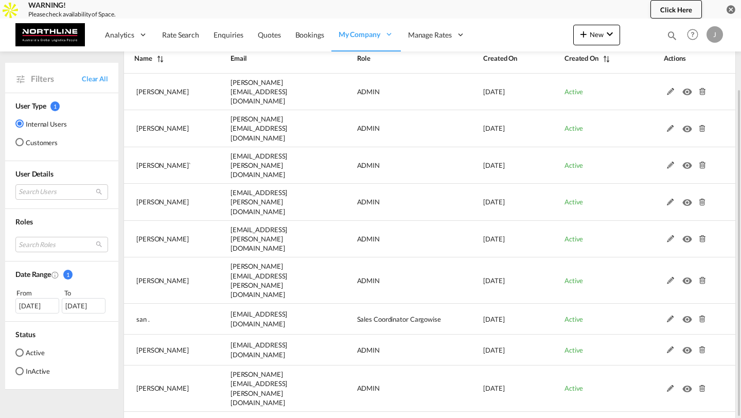
select select "50"
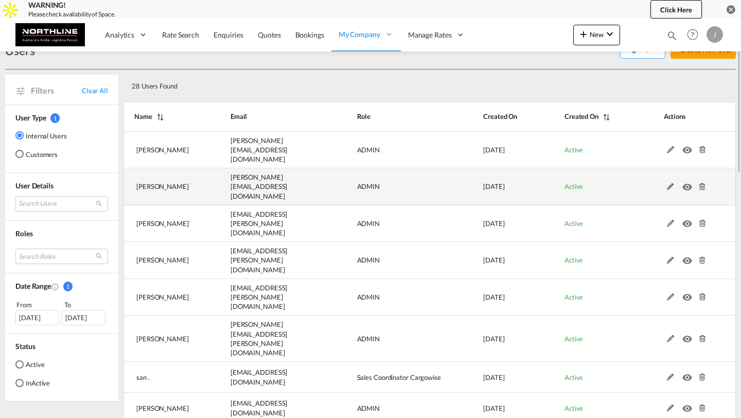
scroll to position [0, 0]
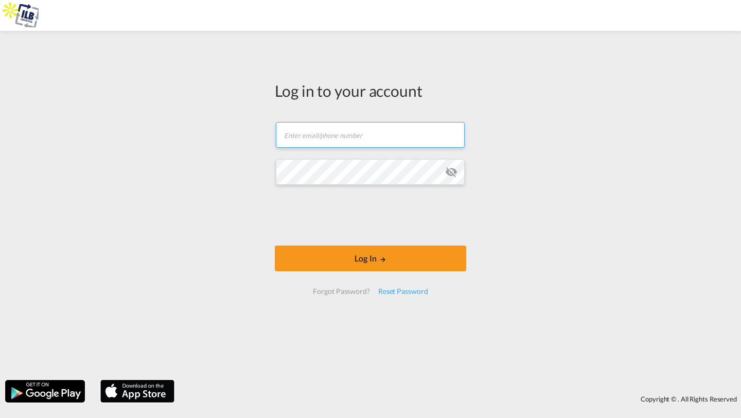
type input "kirk.aranha@freightfy.com"
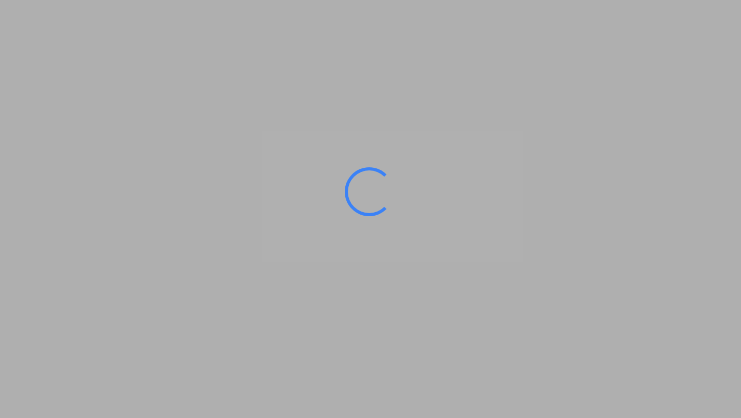
type input "[GEOGRAPHIC_DATA], [GEOGRAPHIC_DATA]"
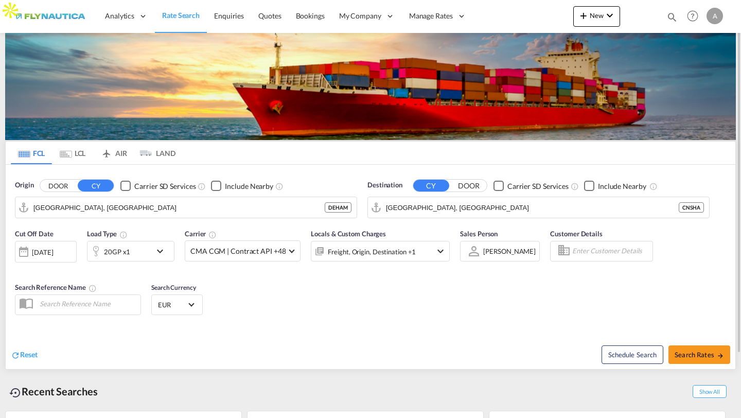
click at [76, 154] on md-tab-item "LCL" at bounding box center [72, 153] width 41 height 23
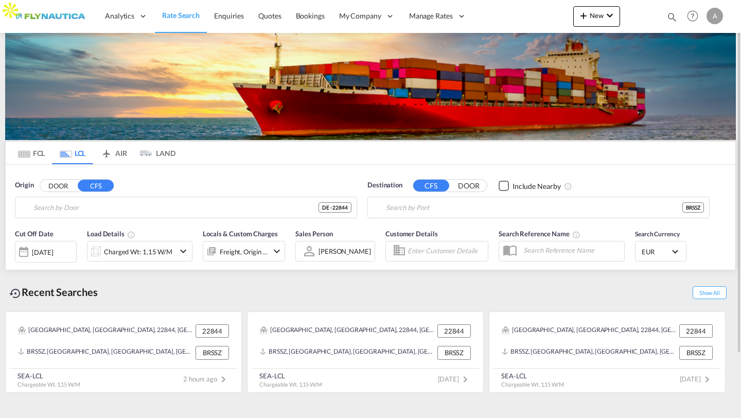
type input "DE-22844, [GEOGRAPHIC_DATA], [GEOGRAPHIC_DATA]"
type input "Santos, BRSSZ"
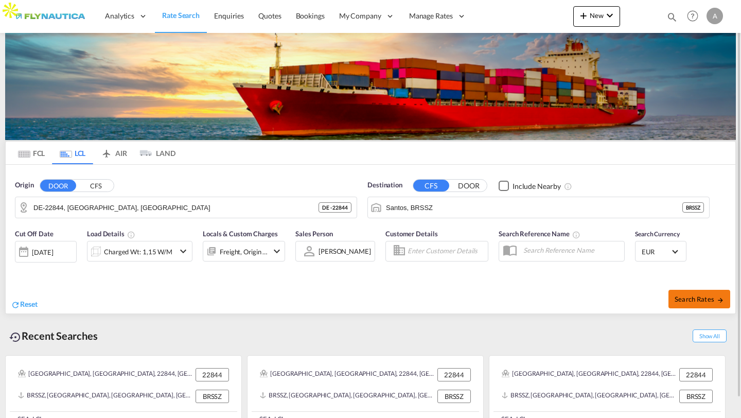
click at [694, 304] on button "Search Rates" at bounding box center [700, 299] width 62 height 19
type input "22844 to BRSSZ / [DATE]"
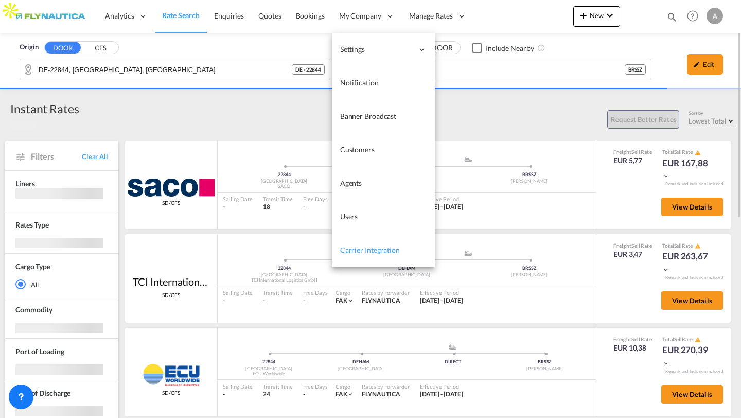
click at [368, 252] on span "Carrier Integration" at bounding box center [370, 250] width 60 height 9
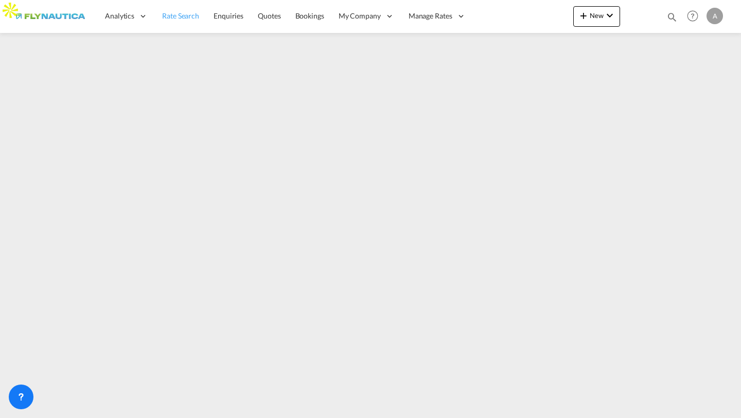
click at [176, 9] on link "Rate Search" at bounding box center [180, 15] width 51 height 33
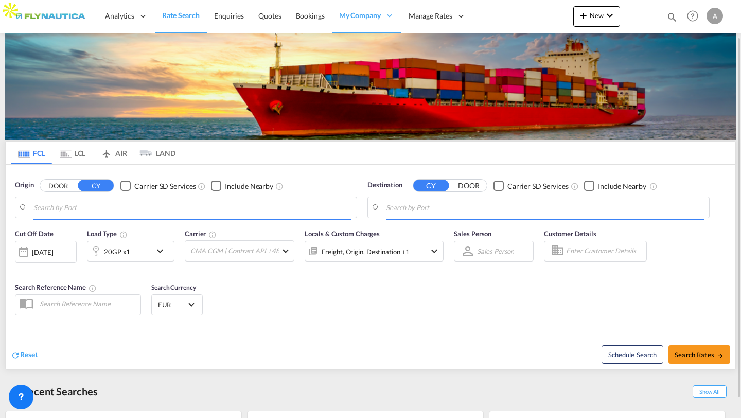
type input "[GEOGRAPHIC_DATA], [GEOGRAPHIC_DATA]"
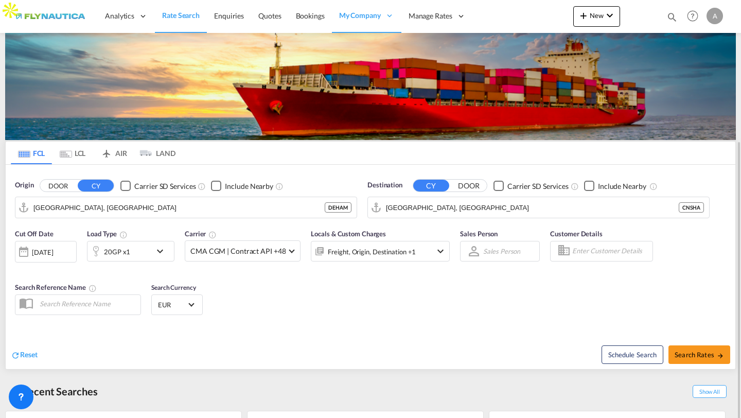
scroll to position [76, 0]
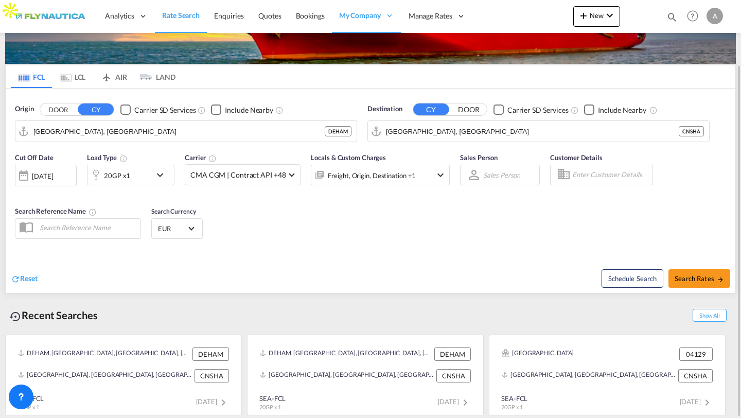
click at [75, 74] on md-tab-item "LCL" at bounding box center [72, 76] width 41 height 23
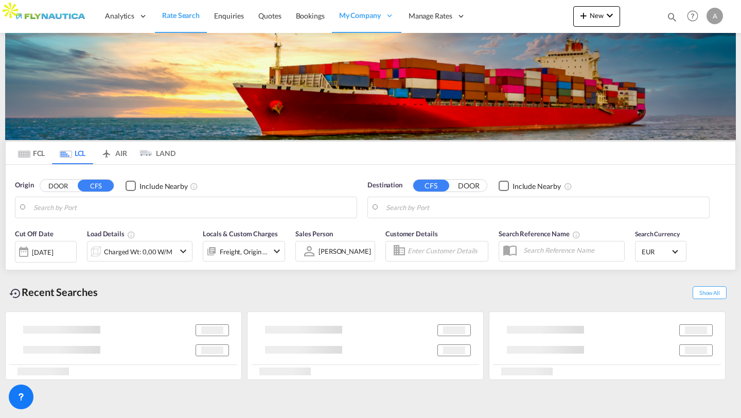
scroll to position [0, 0]
type input "DE-22844, [GEOGRAPHIC_DATA], [GEOGRAPHIC_DATA]"
type input "Santos, BRSSZ"
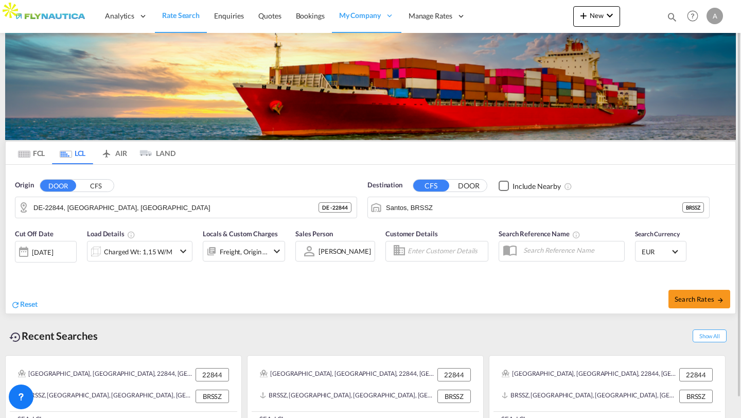
scroll to position [21, 0]
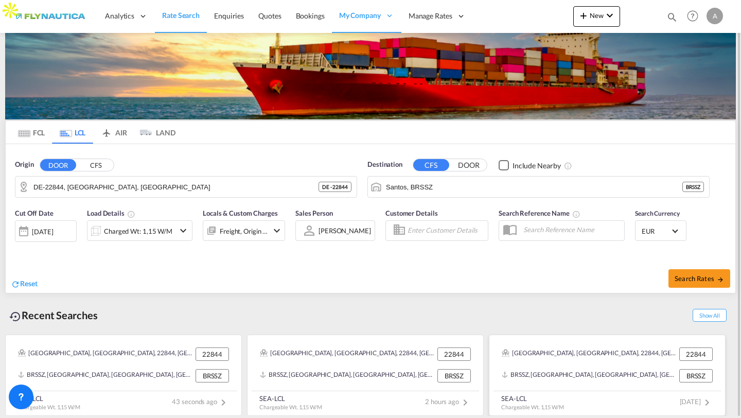
click at [581, 375] on div "BRSSZ, [GEOGRAPHIC_DATA], [GEOGRAPHIC_DATA], [GEOGRAPHIC_DATA], [GEOGRAPHIC_DAT…" at bounding box center [589, 375] width 175 height 13
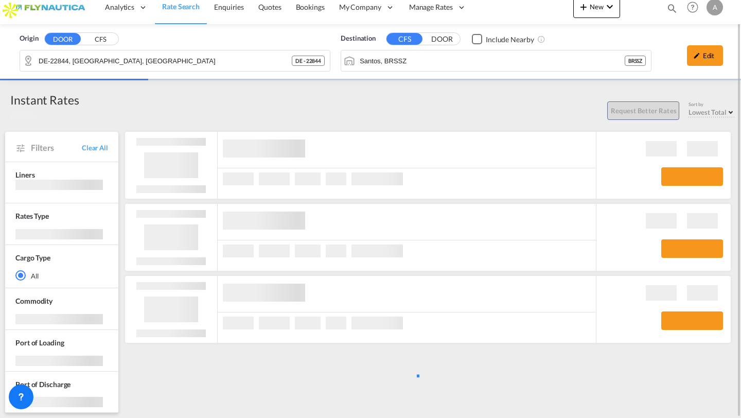
scroll to position [9, 0]
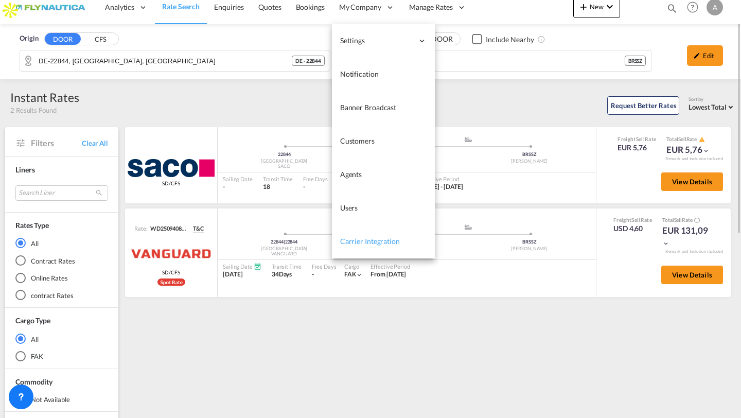
click at [365, 240] on span "Carrier Integration" at bounding box center [370, 241] width 60 height 9
